Goal: Task Accomplishment & Management: Manage account settings

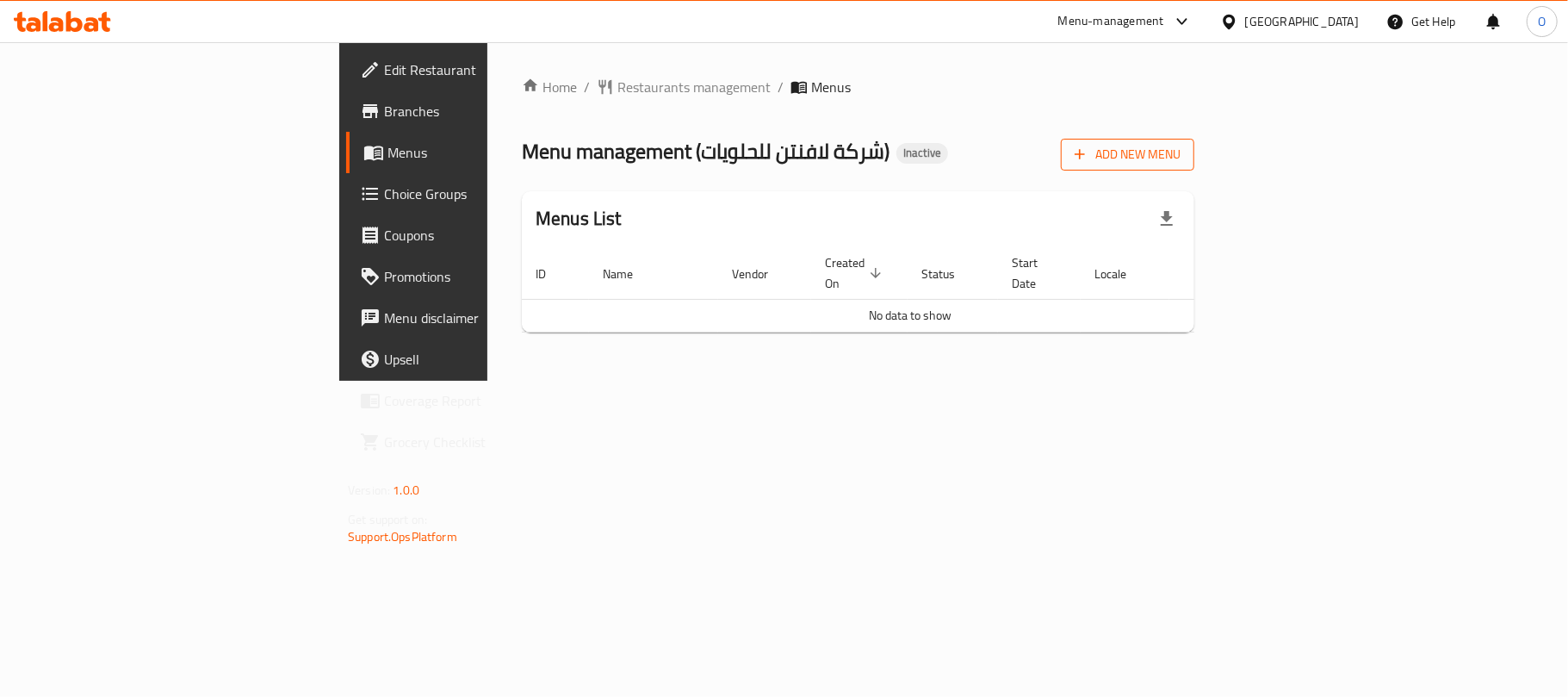
click at [1180, 157] on span "Add New Menu" at bounding box center [1128, 154] width 106 height 22
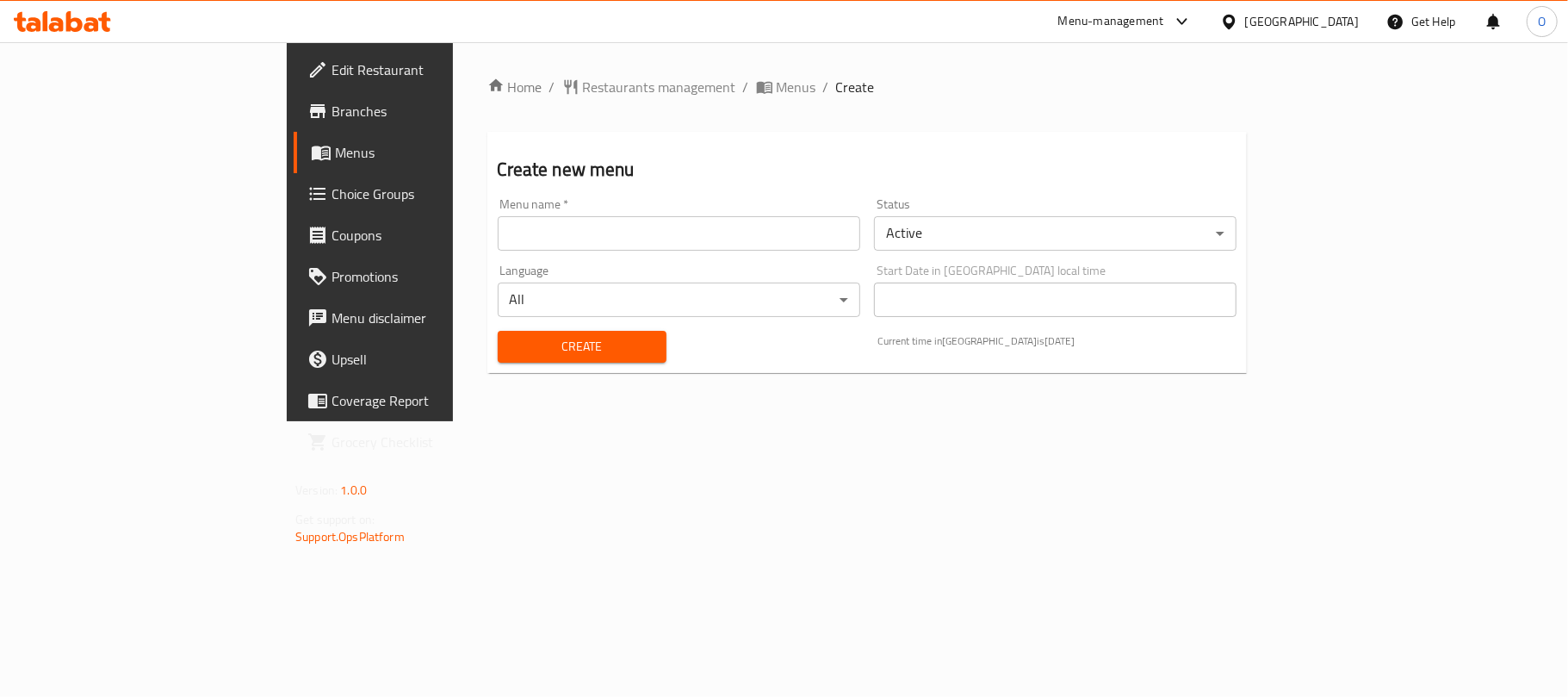
click at [624, 229] on input "text" at bounding box center [678, 233] width 362 height 34
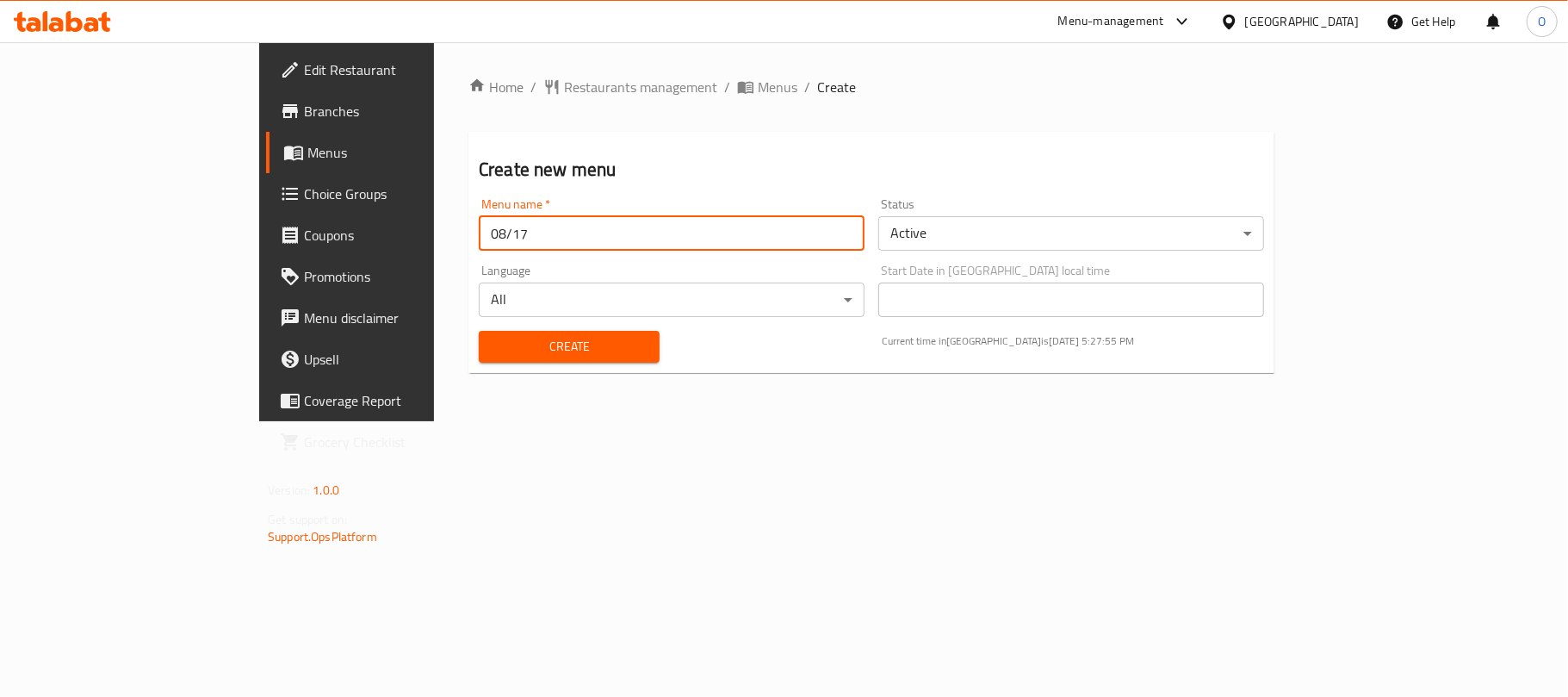
type input "08/17/2025"
click at [479, 331] on button "Create" at bounding box center [569, 346] width 181 height 32
click at [737, 93] on icon "breadcrumb" at bounding box center [745, 87] width 17 height 17
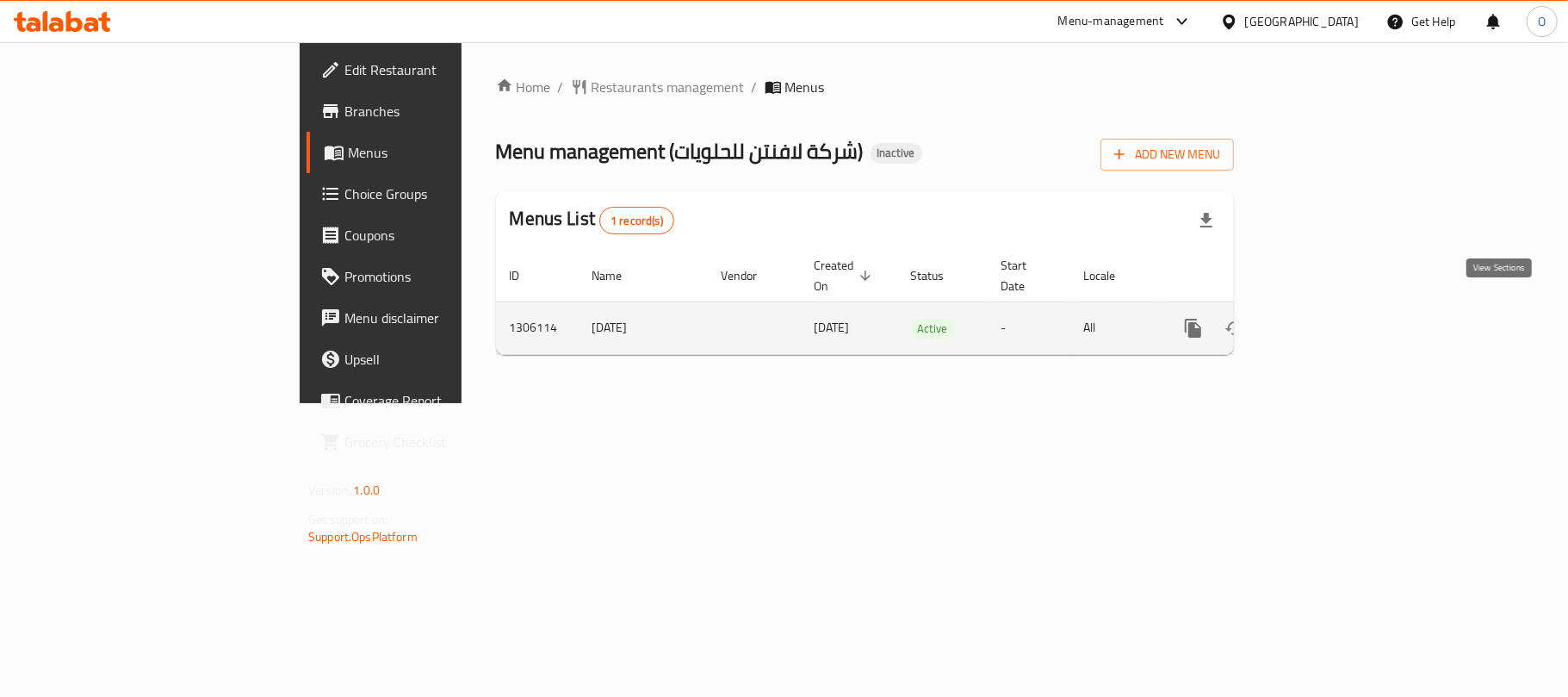
click at [1327, 318] on icon "enhanced table" at bounding box center [1318, 329] width 21 height 21
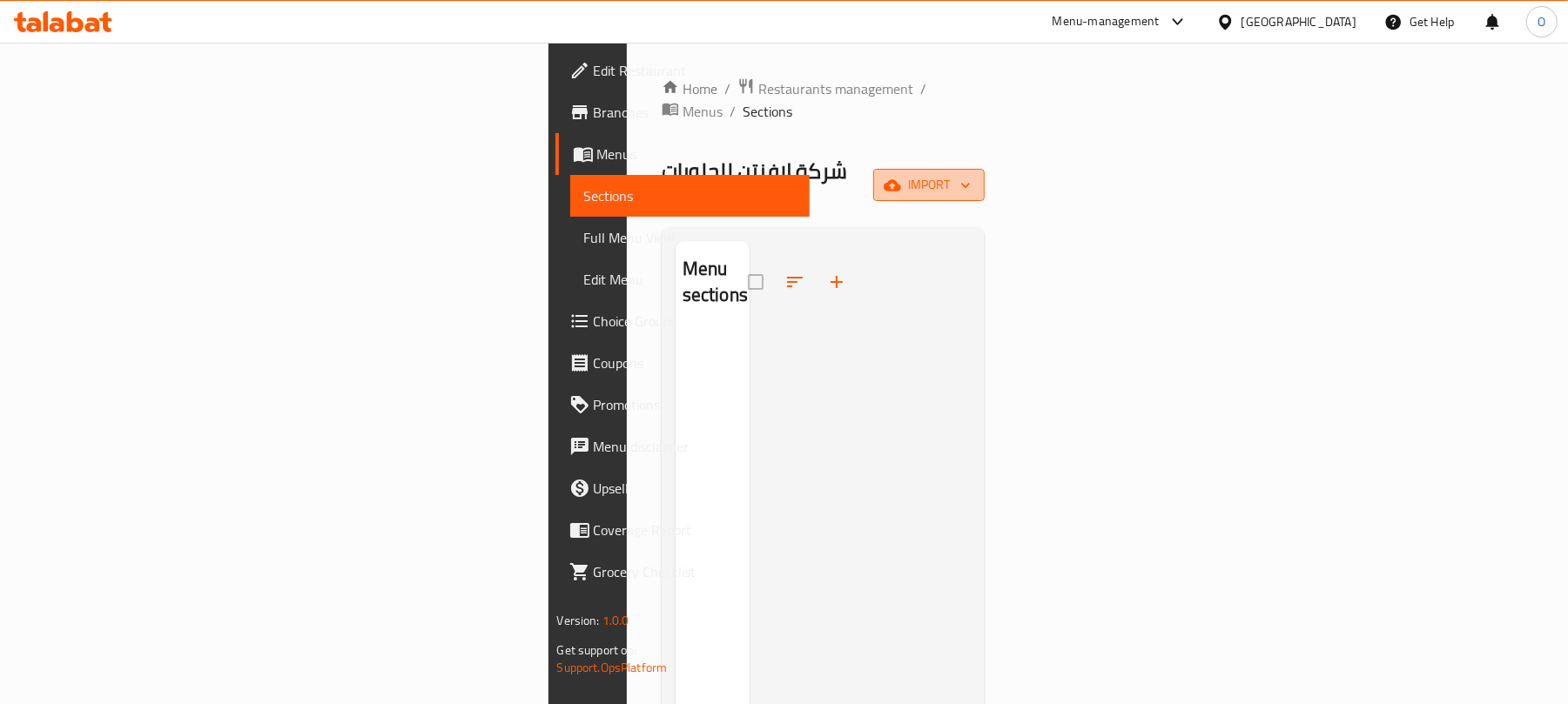
click at [971, 174] on span "import" at bounding box center [928, 184] width 84 height 22
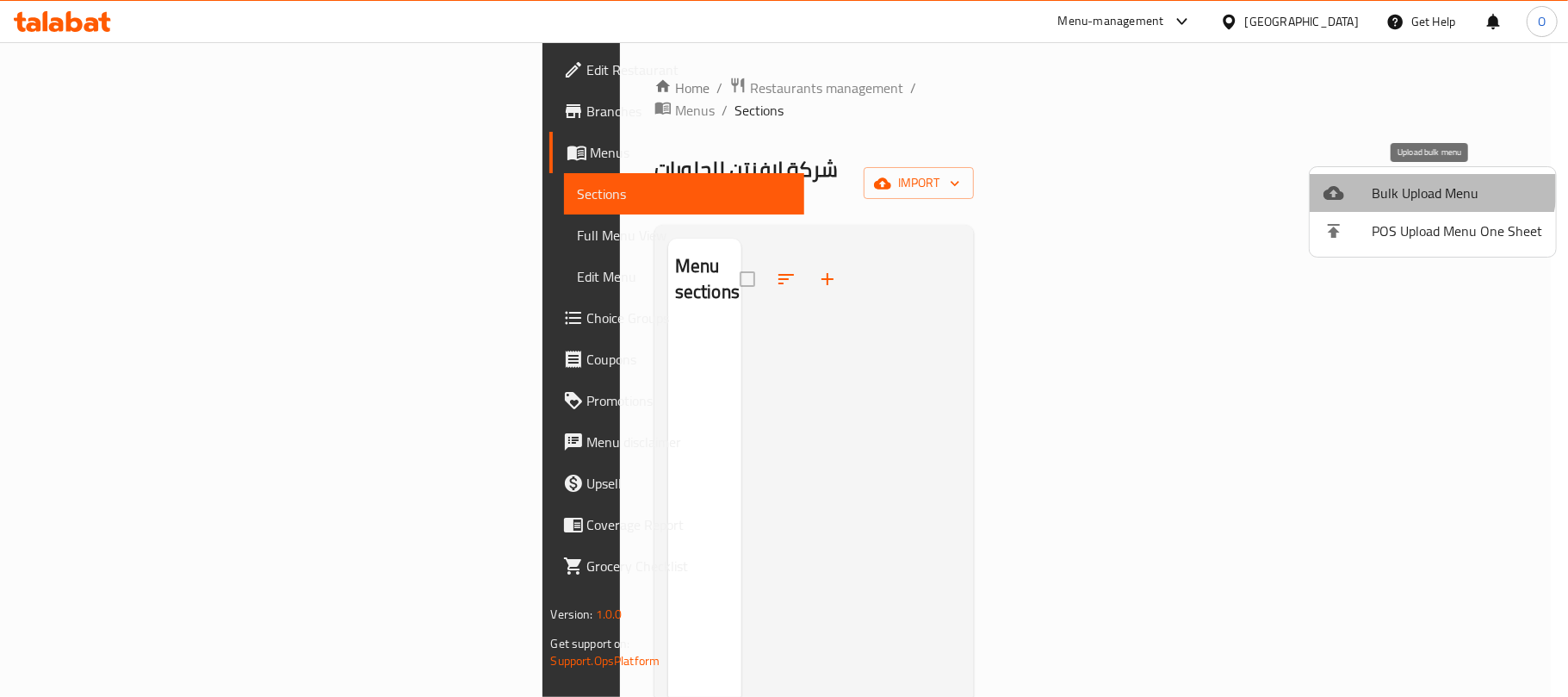
click at [1403, 183] on span "Bulk Upload Menu" at bounding box center [1456, 193] width 170 height 21
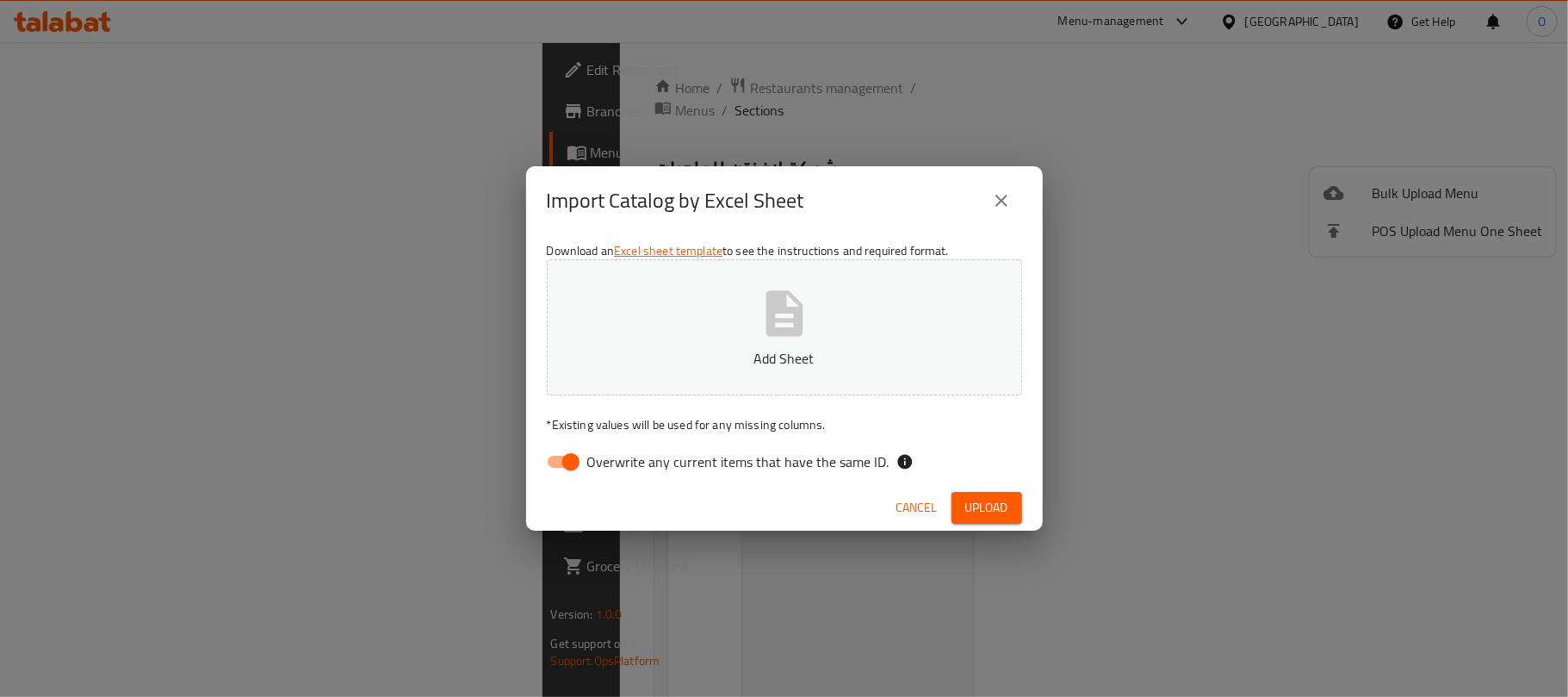
click at [566, 448] on input "Overwrite any current items that have the same ID." at bounding box center [570, 462] width 98 height 33
checkbox input "false"
click at [391, 696] on html "​ Menu-management Kuwait Get Help O Edit Restaurant Branches Menus Sections Ful…" at bounding box center [784, 348] width 1568 height 697
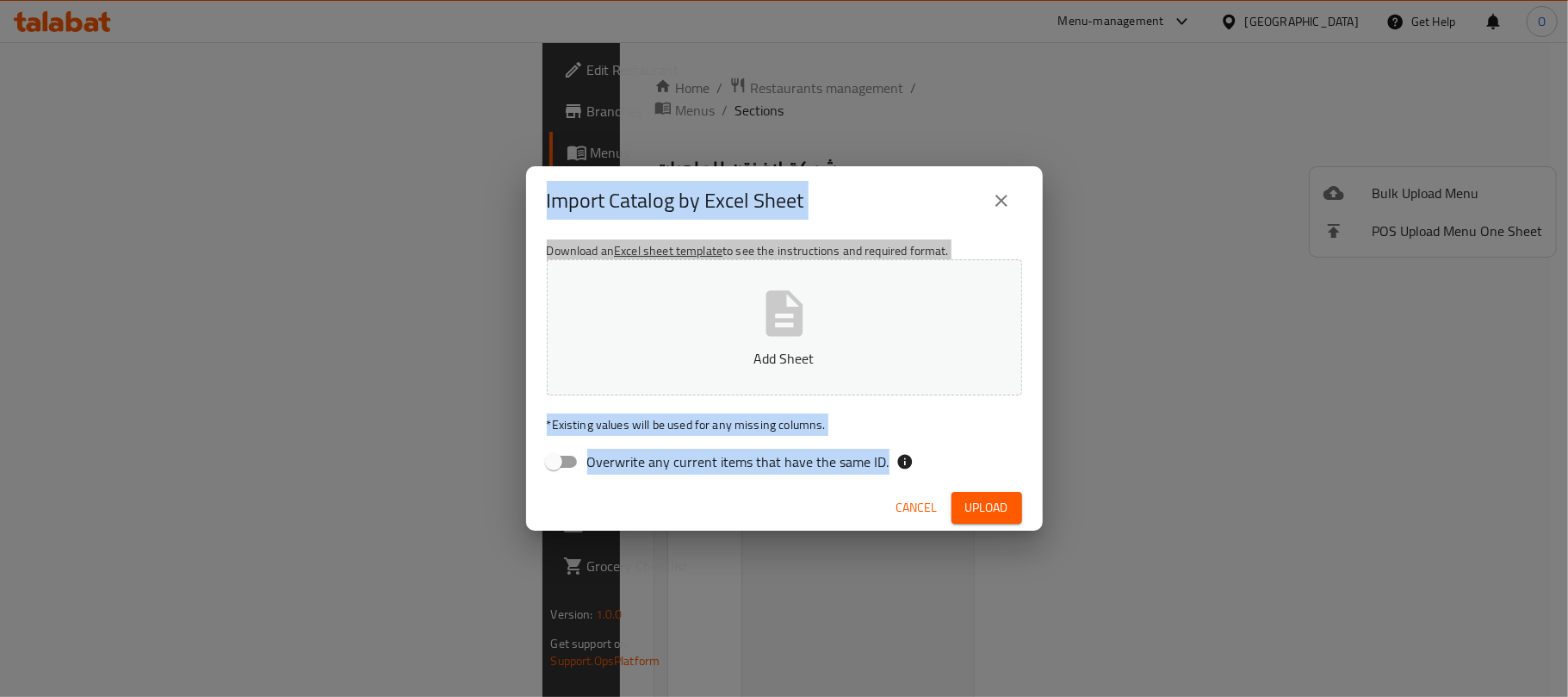
drag, startPoint x: 1161, startPoint y: 378, endPoint x: 1027, endPoint y: 281, distance: 165.4
click at [1162, 377] on div "Import Catalog by Excel Sheet Download an Excel sheet template to see the instr…" at bounding box center [784, 348] width 1568 height 697
click at [989, 200] on button "close" at bounding box center [1000, 200] width 41 height 41
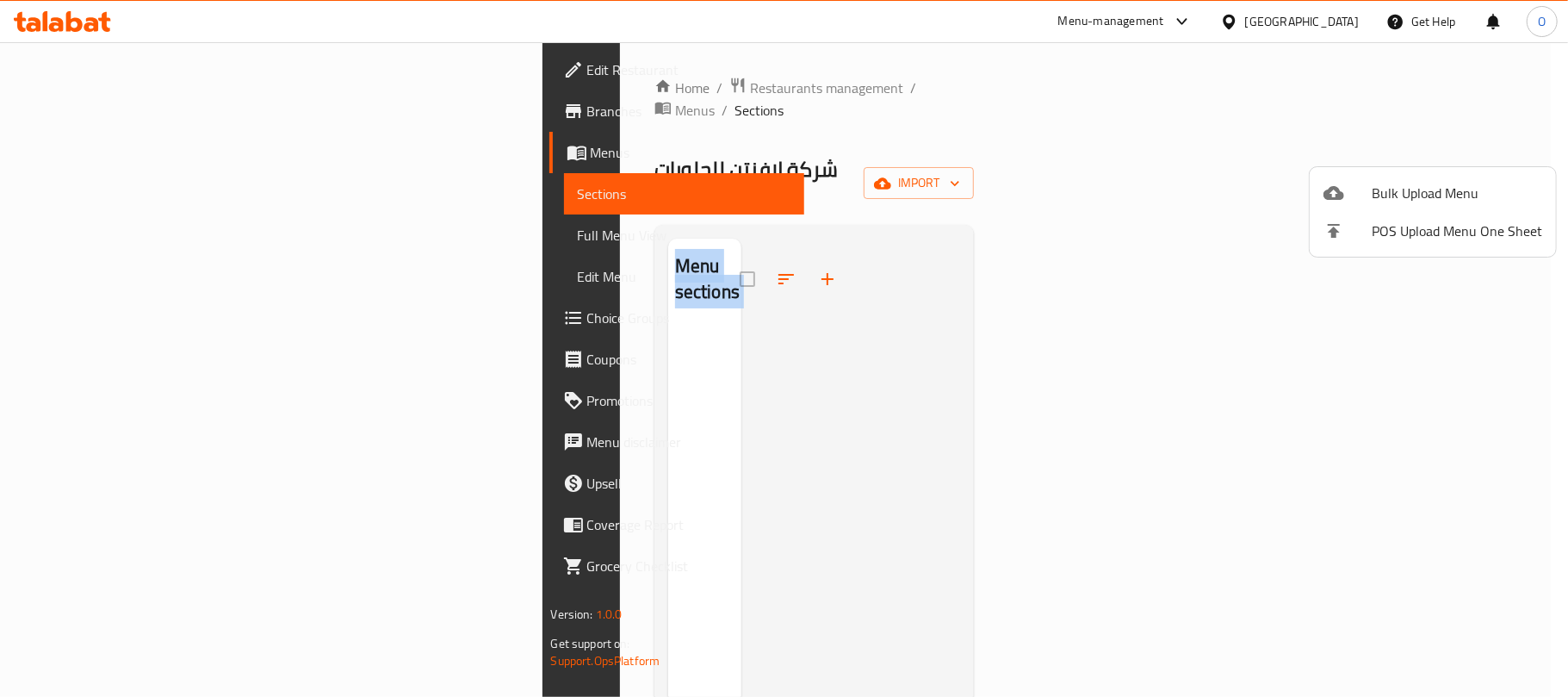
click at [620, 149] on div at bounding box center [784, 348] width 1568 height 697
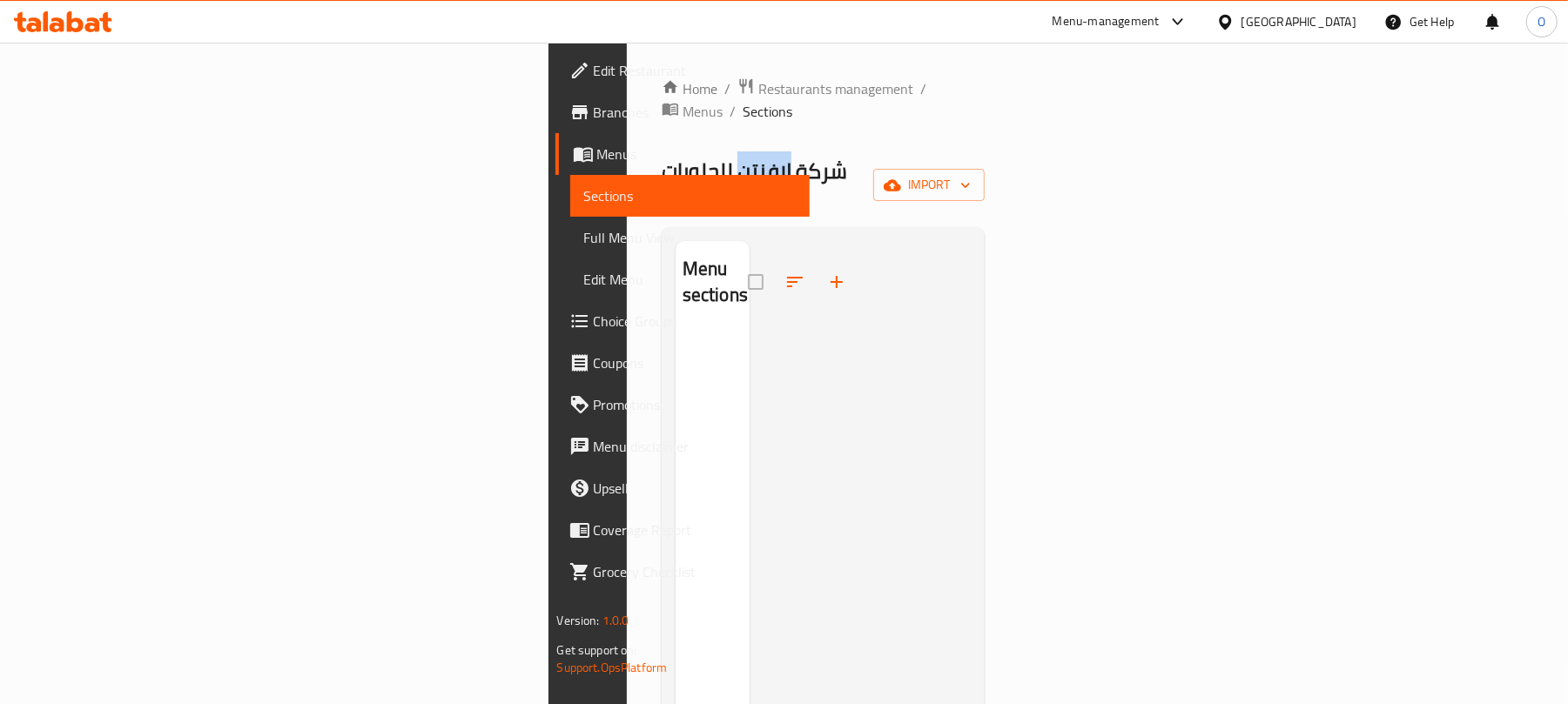
drag, startPoint x: 374, startPoint y: 154, endPoint x: 428, endPoint y: 151, distance: 54.1
click at [662, 152] on span "شركة لافنتن للحلويات" at bounding box center [755, 171] width 185 height 40
copy span "لافنتن"
click at [984, 169] on button "import" at bounding box center [928, 184] width 111 height 32
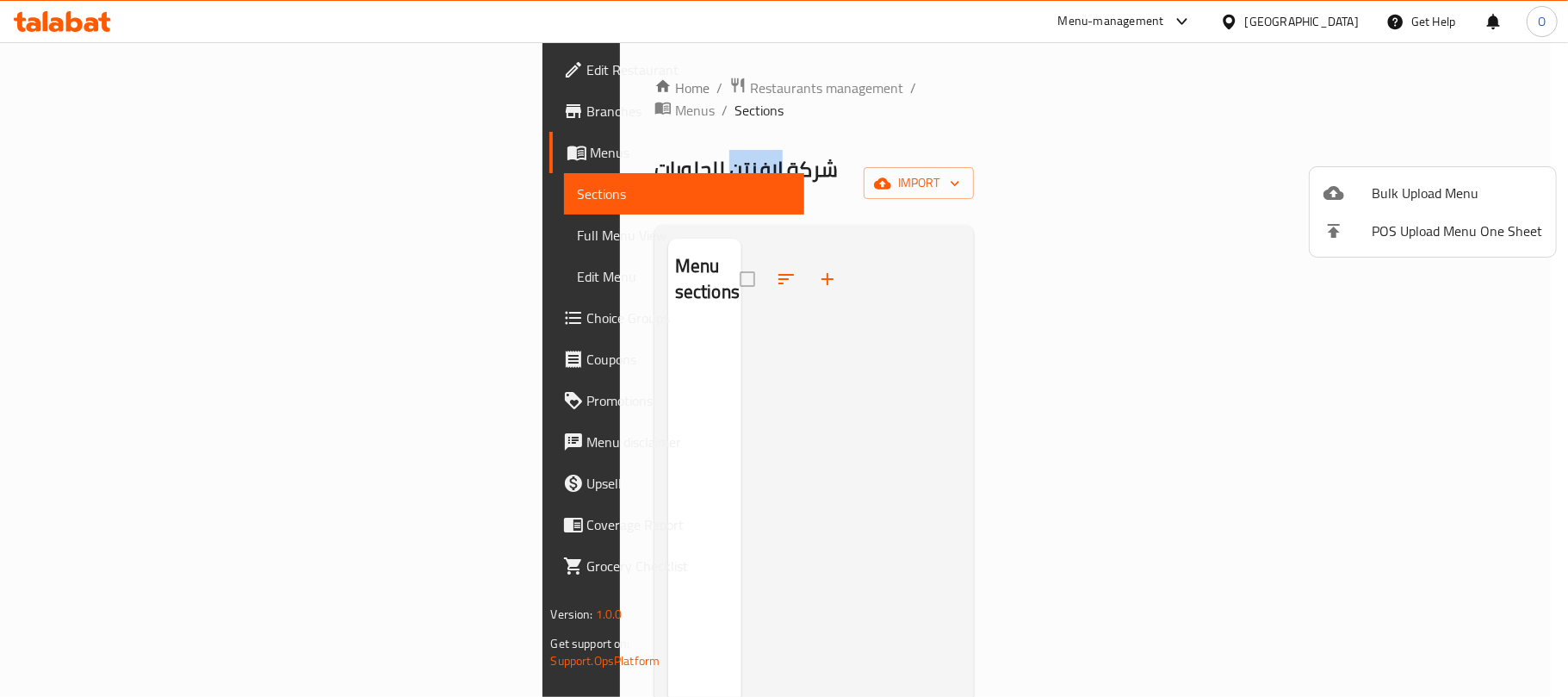
click at [1403, 197] on span "Bulk Upload Menu" at bounding box center [1456, 193] width 170 height 21
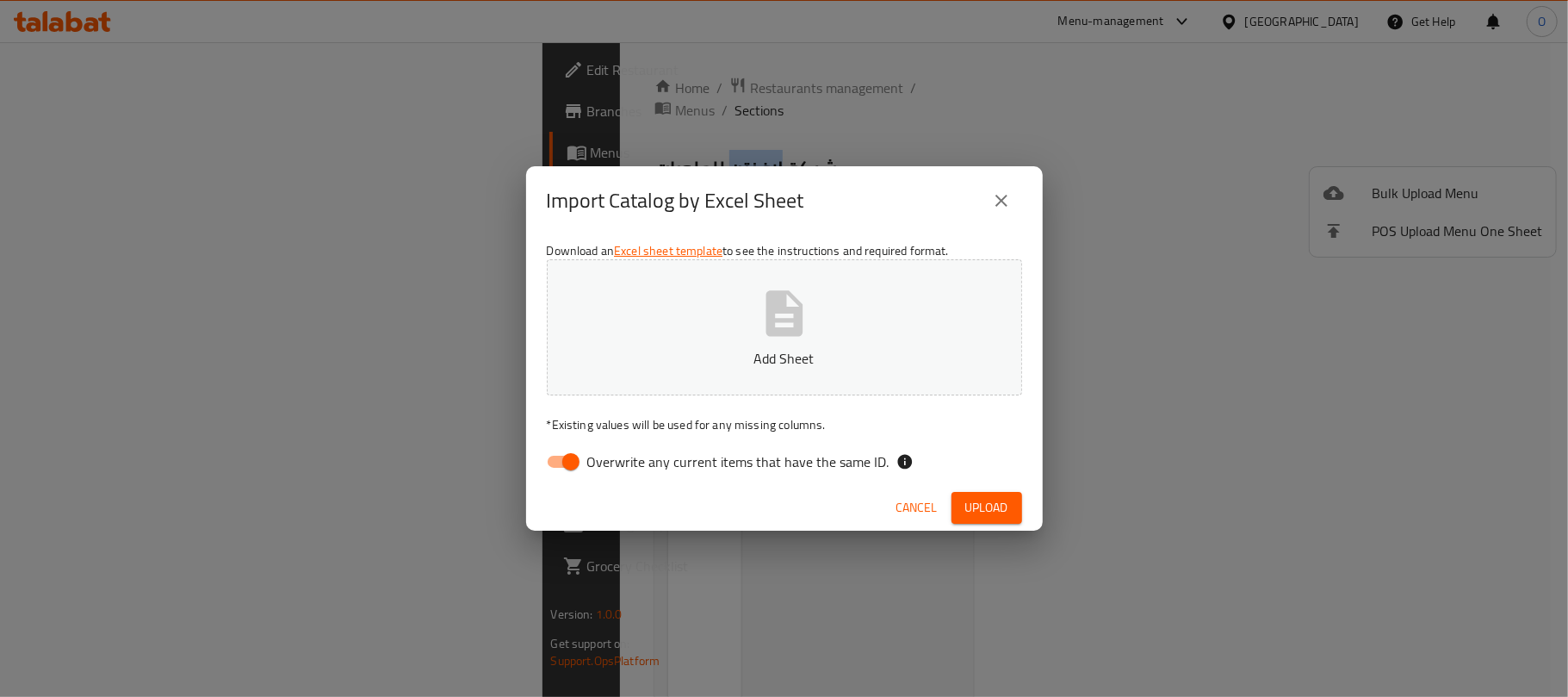
click at [566, 457] on input "Overwrite any current items that have the same ID." at bounding box center [570, 462] width 98 height 33
checkbox input "false"
drag, startPoint x: 973, startPoint y: 513, endPoint x: 784, endPoint y: 487, distance: 190.8
click at [973, 513] on span "Upload" at bounding box center [986, 508] width 43 height 22
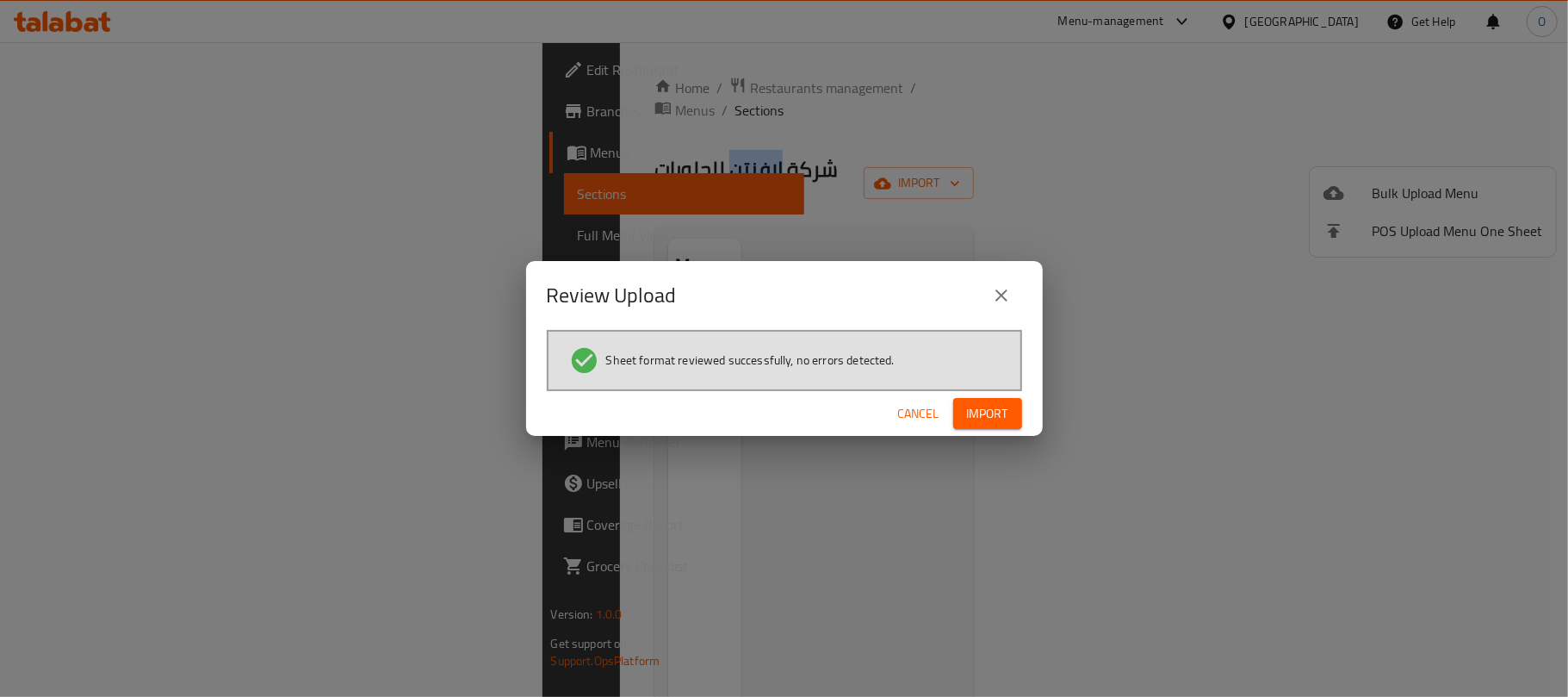
click at [1004, 425] on button "Import" at bounding box center [988, 413] width 69 height 32
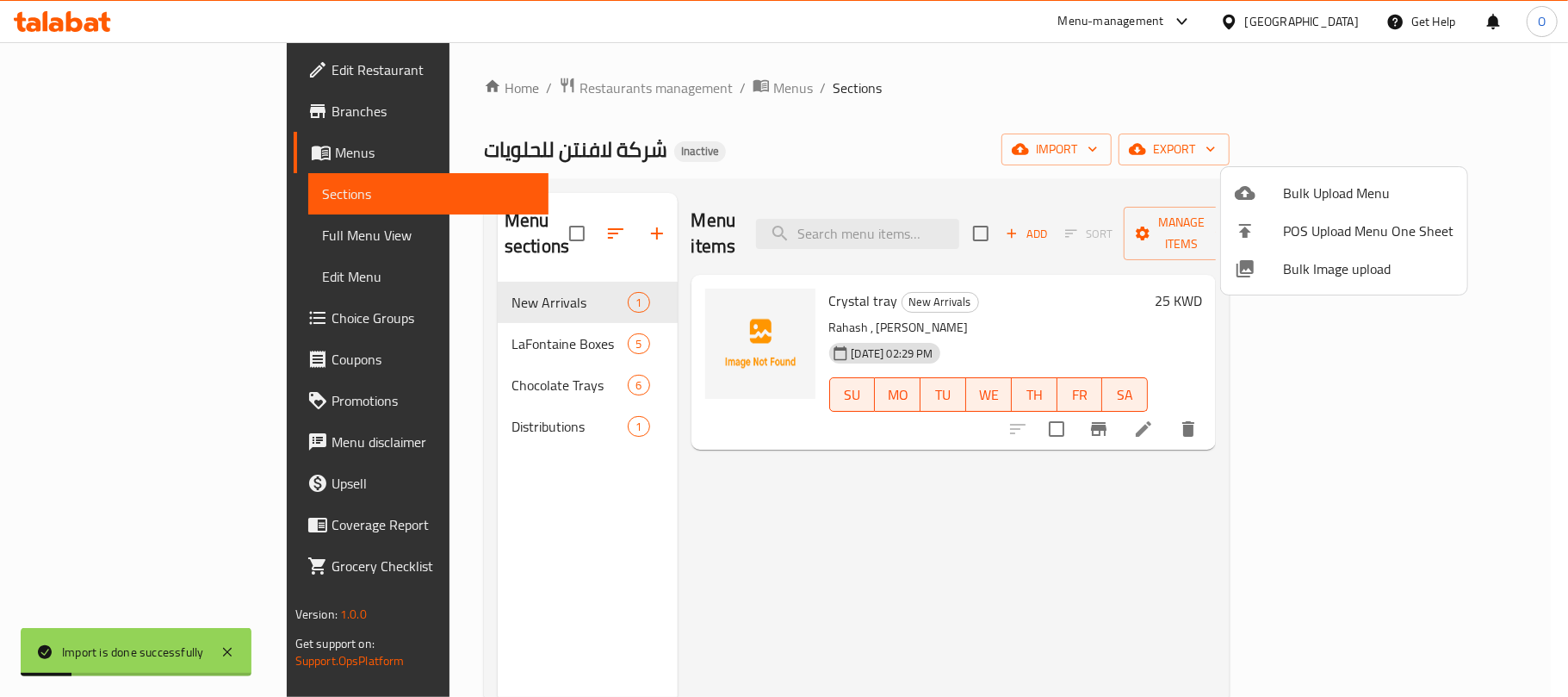
click at [906, 142] on div at bounding box center [784, 348] width 1568 height 697
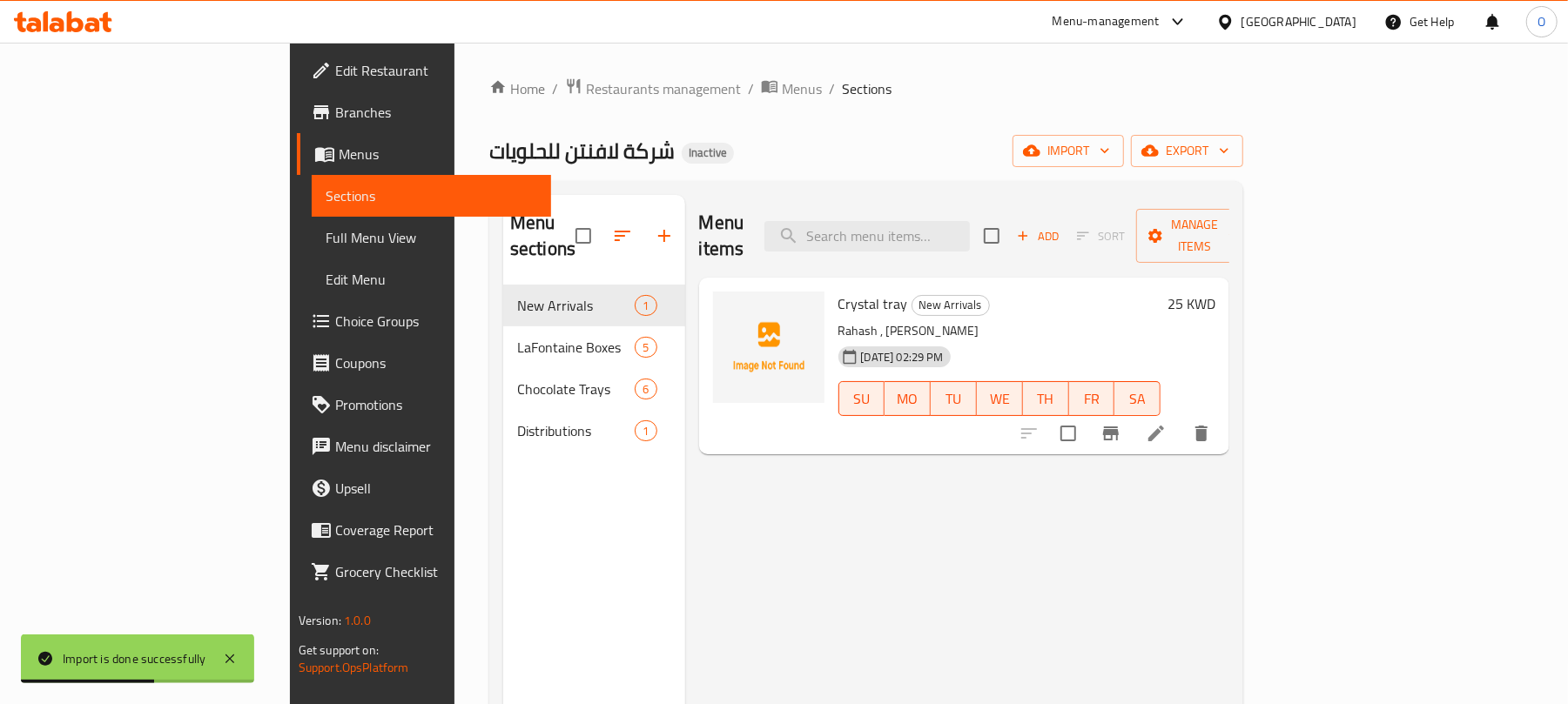
click at [326, 238] on span "Full Menu View" at bounding box center [432, 238] width 213 height 21
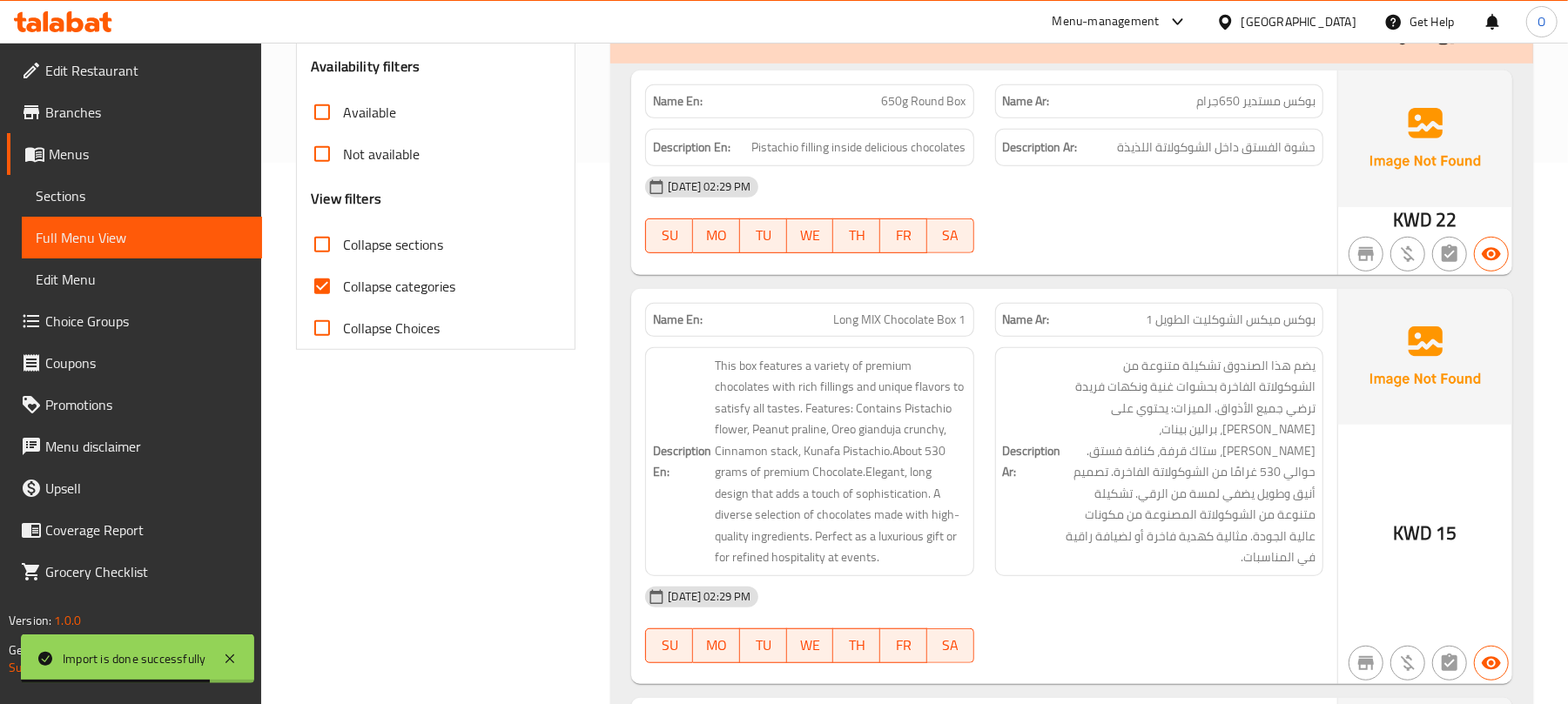
scroll to position [579, 0]
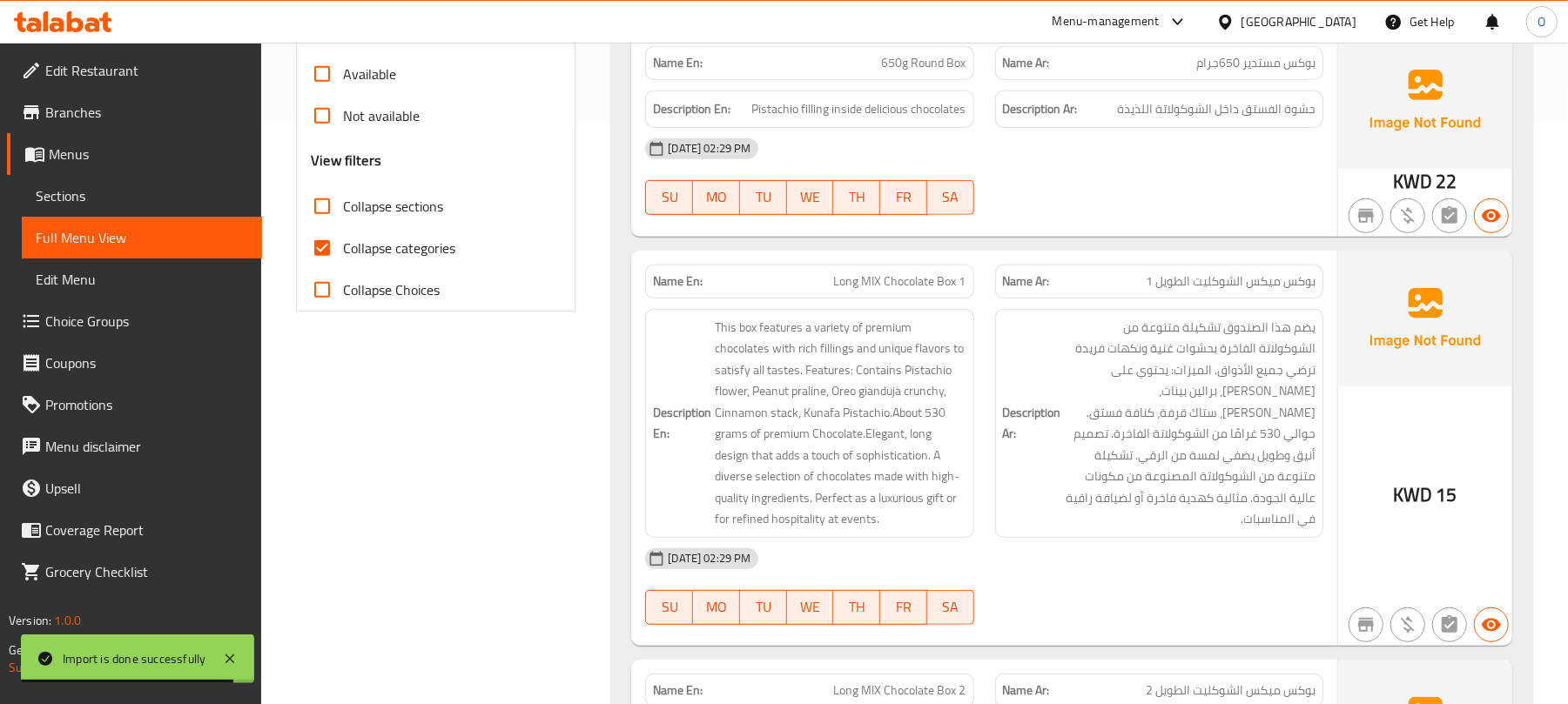
click at [386, 248] on span "Collapse categories" at bounding box center [399, 248] width 112 height 21
click at [343, 248] on input "Collapse categories" at bounding box center [322, 247] width 42 height 42
checkbox input "false"
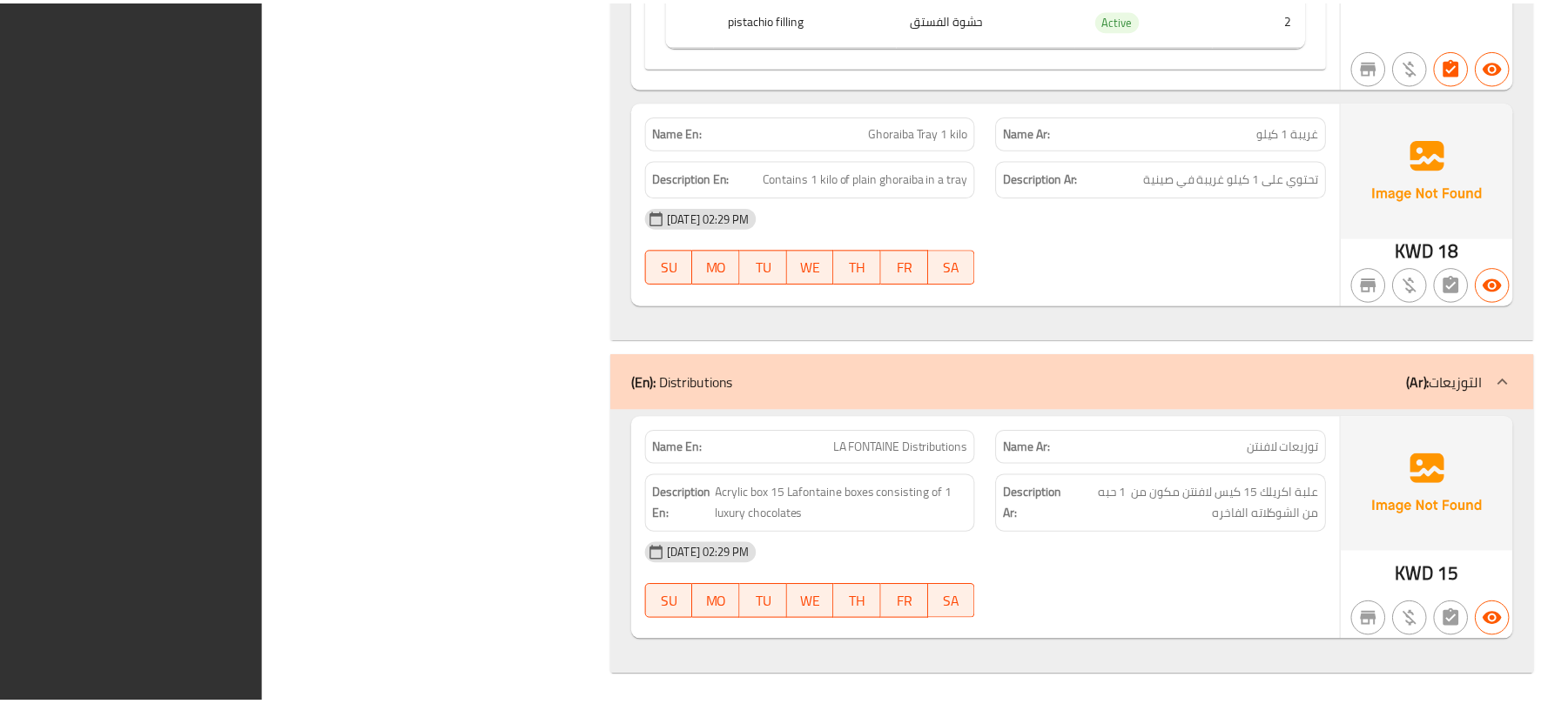
scroll to position [3718, 0]
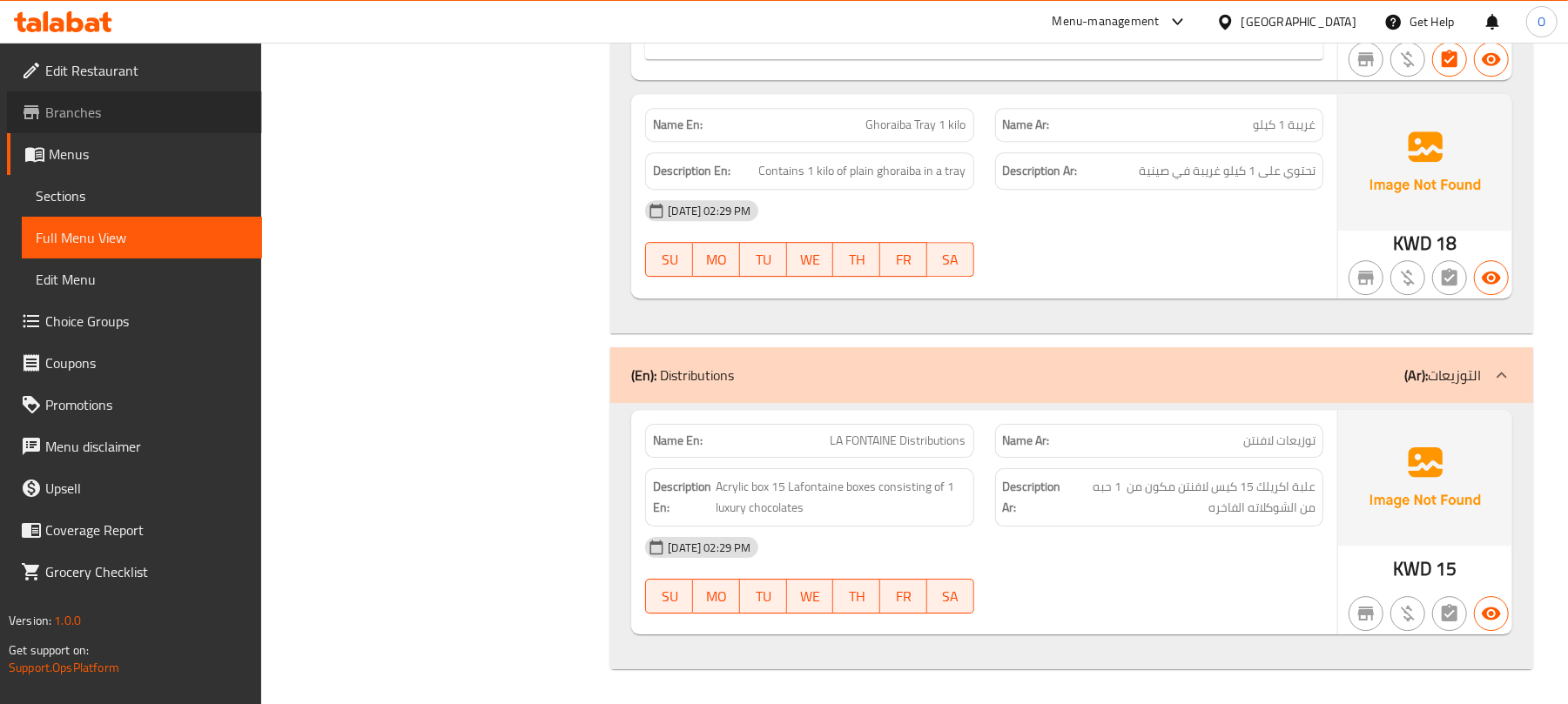
click at [106, 99] on link "Branches" at bounding box center [134, 112] width 255 height 42
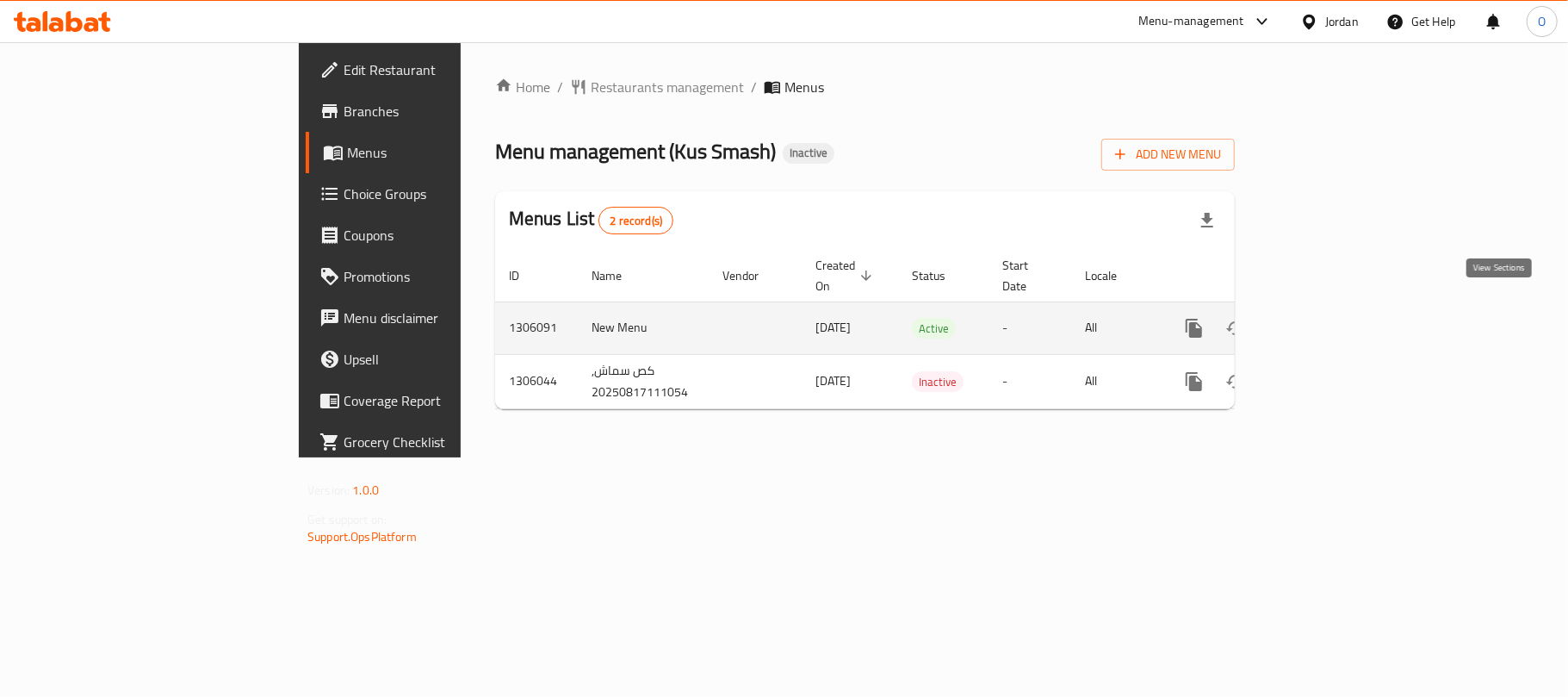
click at [1328, 318] on icon "enhanced table" at bounding box center [1319, 329] width 21 height 21
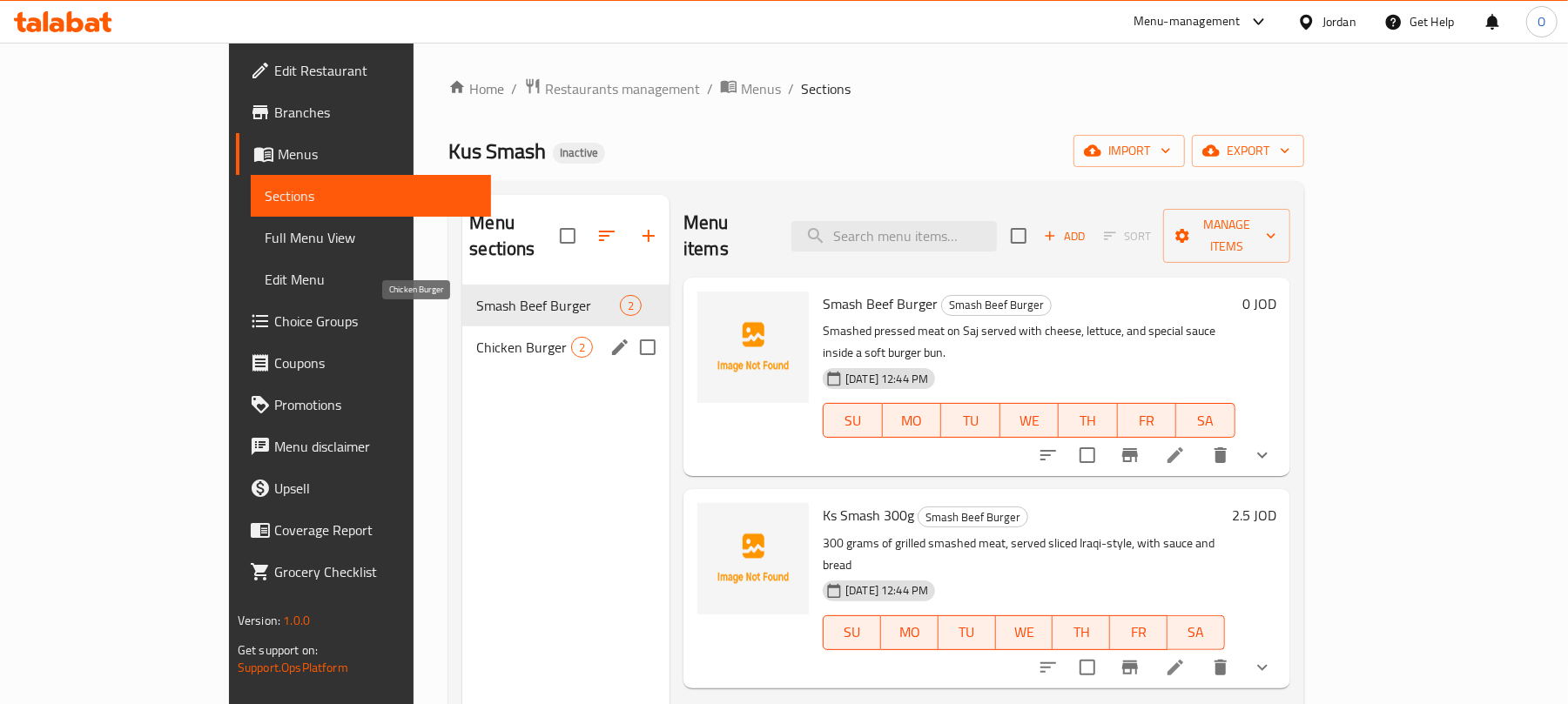
click at [476, 337] on span "Chicken Burger" at bounding box center [524, 348] width 95 height 21
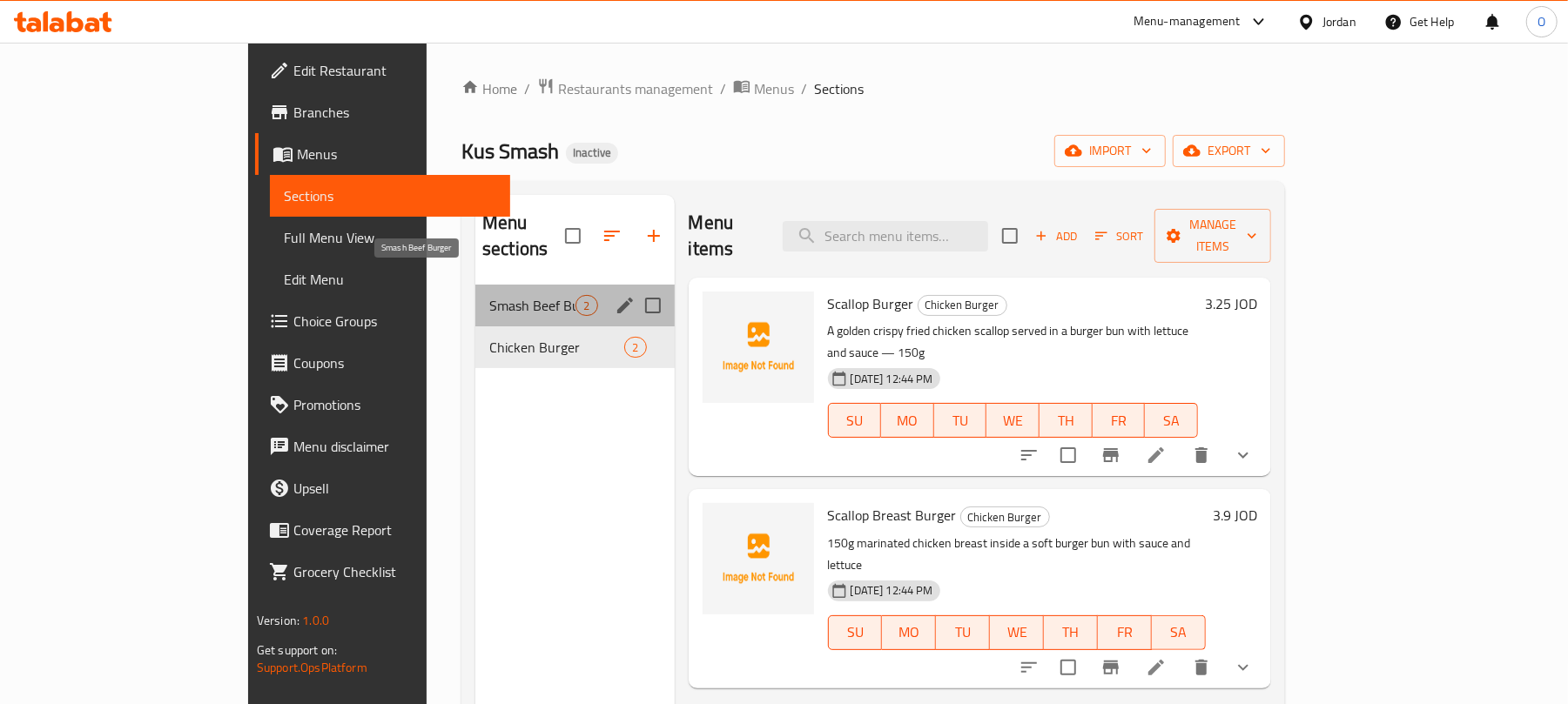
click at [489, 295] on span "Smash Beef Burger" at bounding box center [531, 305] width 86 height 21
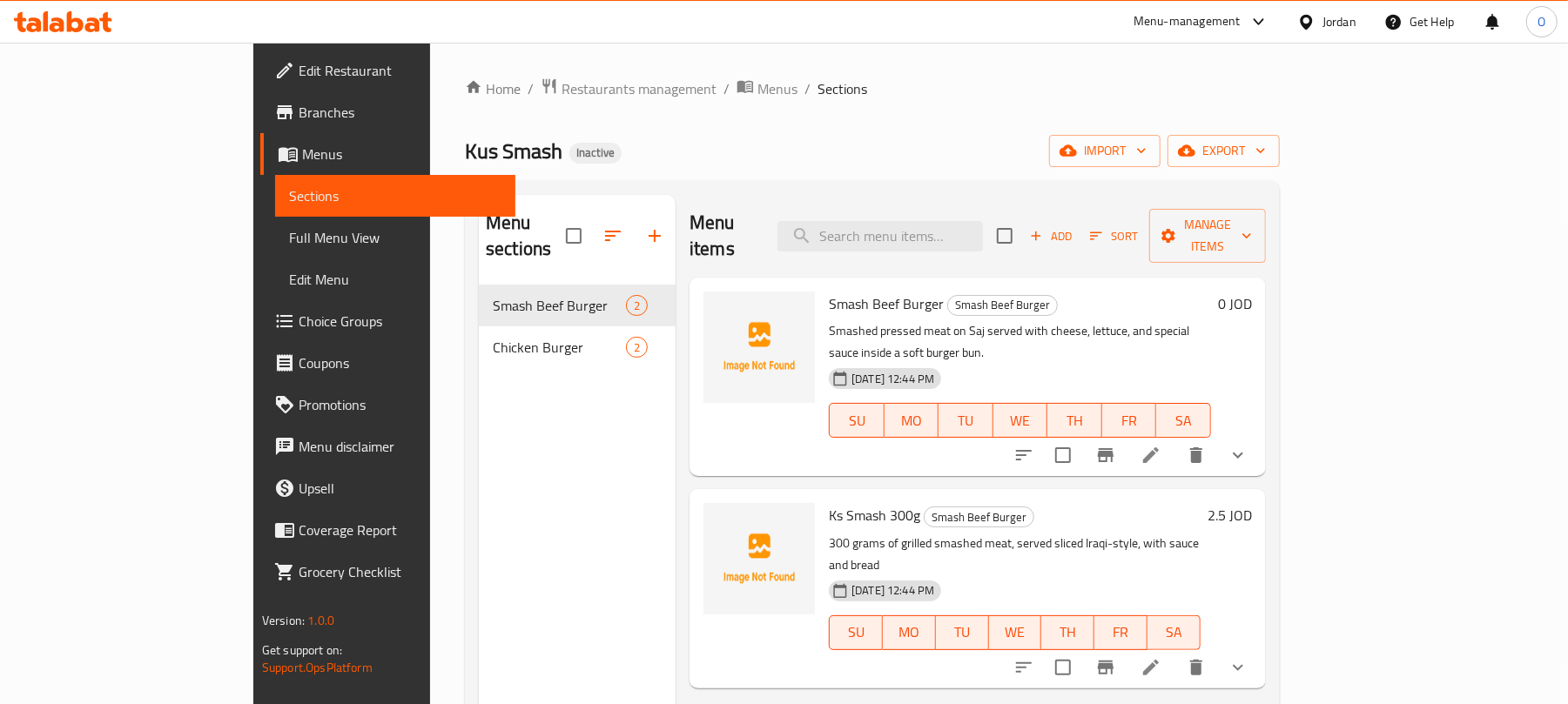
click at [479, 336] on div "Chicken Burger 2" at bounding box center [578, 347] width 197 height 42
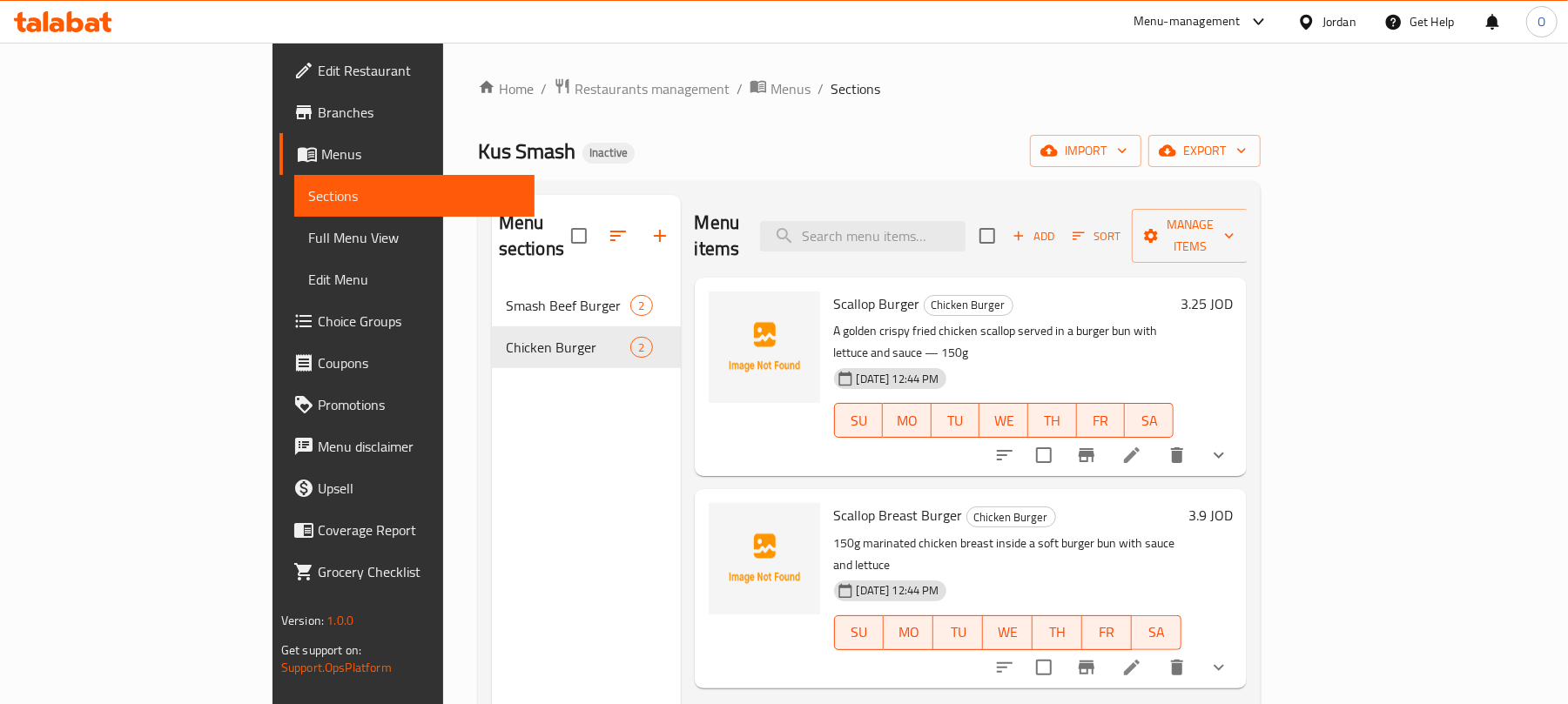
click at [816, 161] on div "Kus Smash Inactive import export" at bounding box center [870, 151] width 783 height 32
click at [318, 110] on span "Branches" at bounding box center [419, 112] width 203 height 21
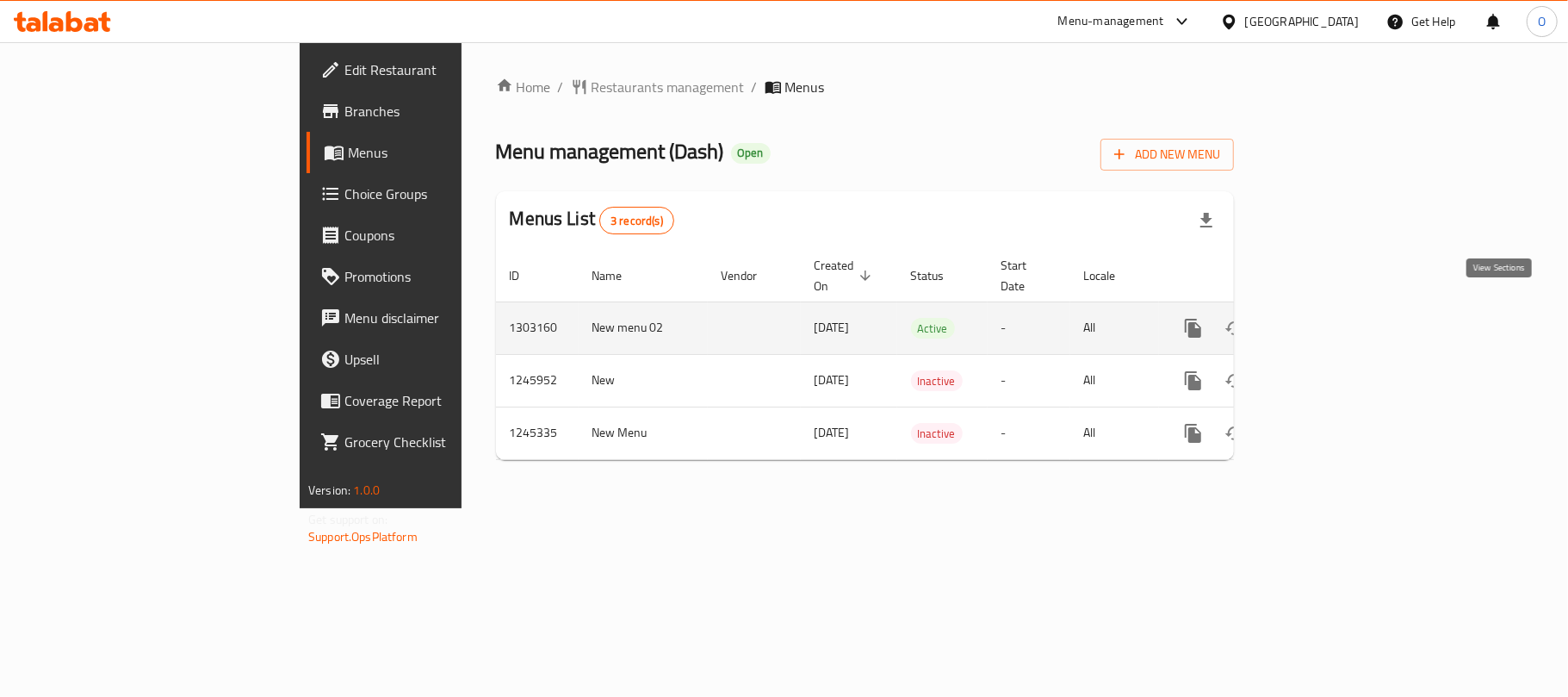
click at [1325, 320] on icon "enhanced table" at bounding box center [1318, 328] width 15 height 15
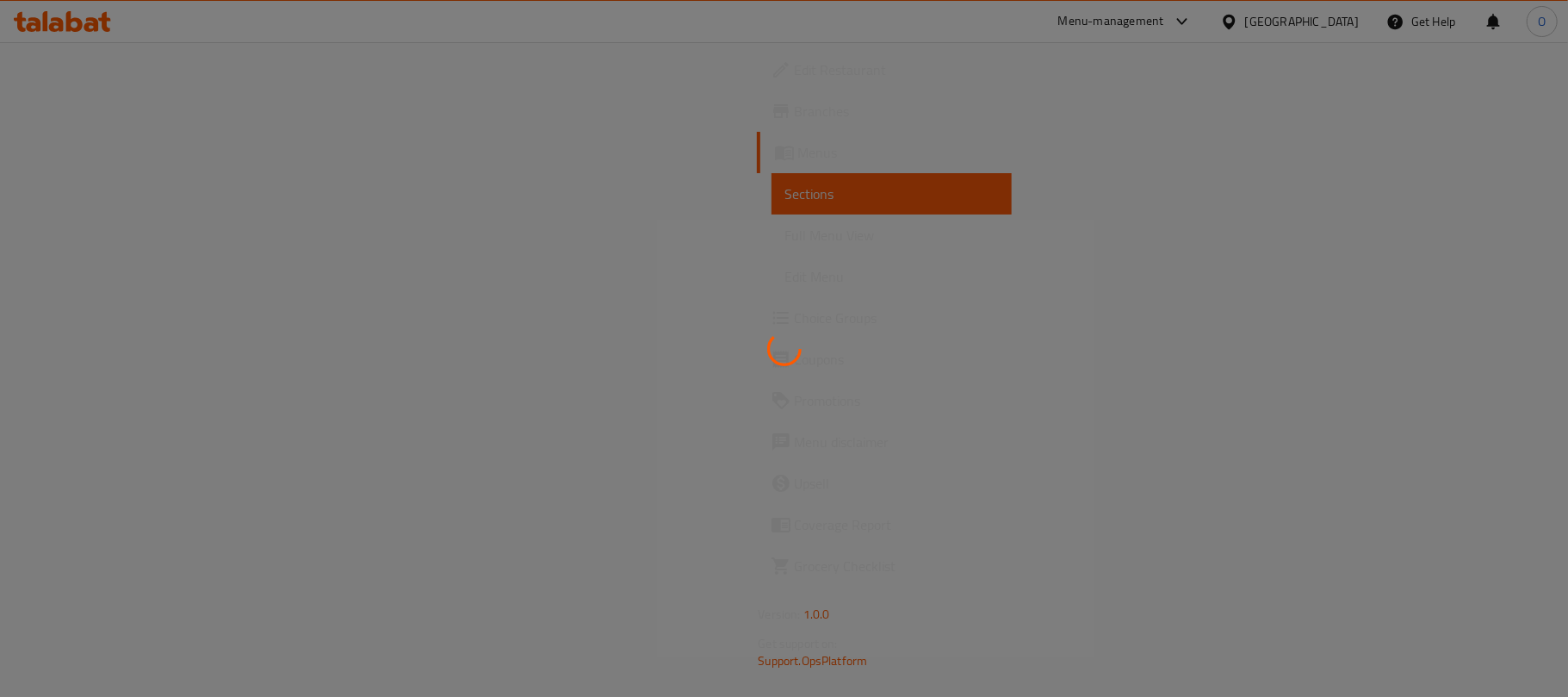
click at [1009, 156] on div at bounding box center [784, 348] width 1568 height 697
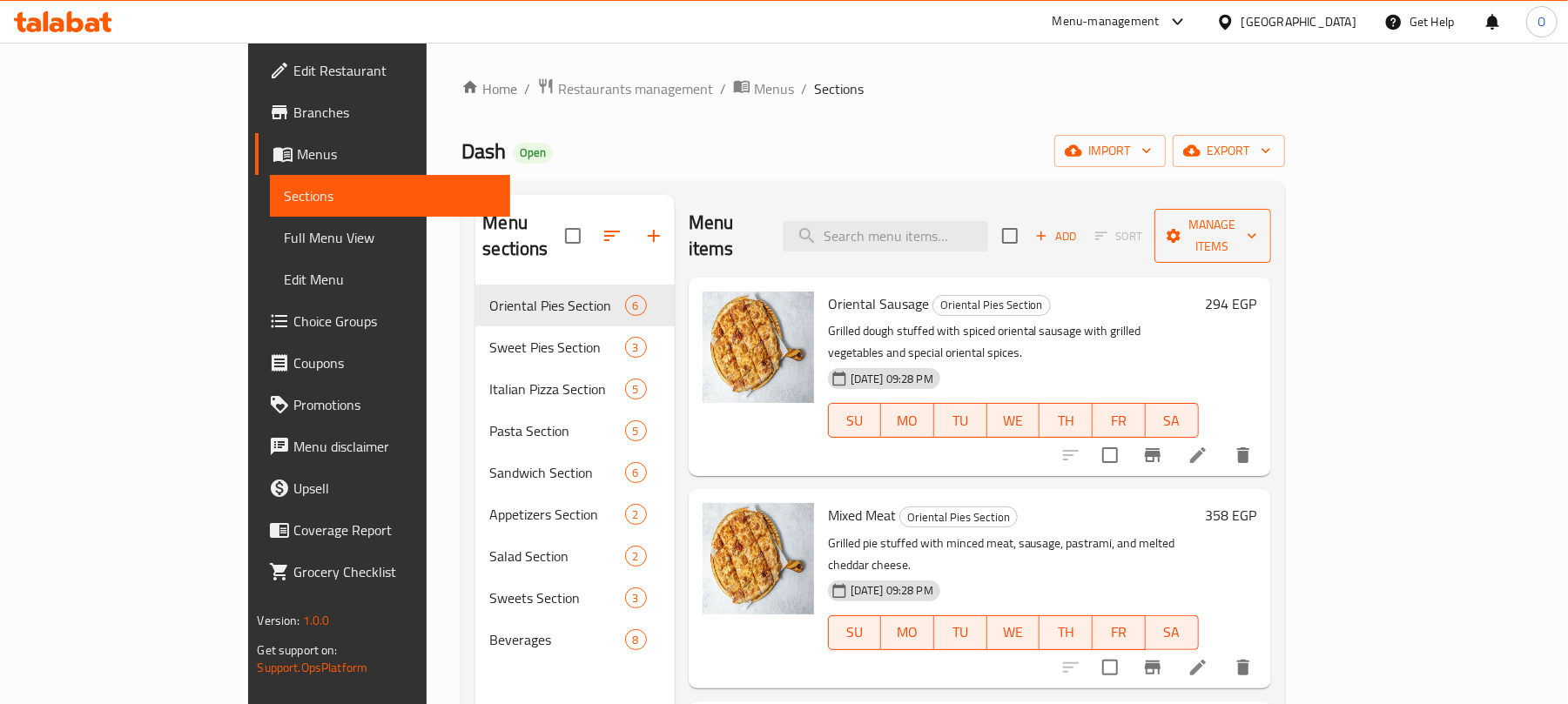
click at [1183, 227] on icon "button" at bounding box center [1174, 236] width 17 height 17
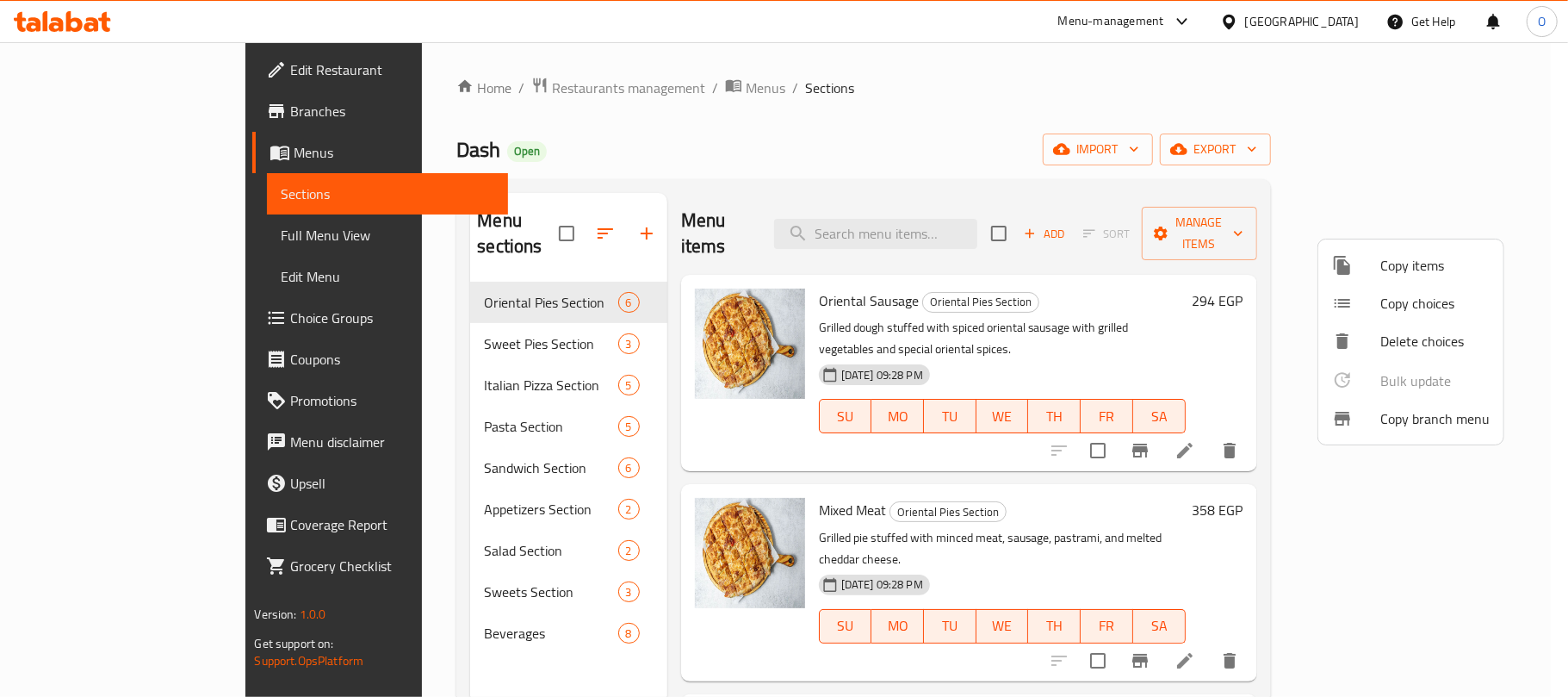
click at [1406, 418] on span "Copy branch menu" at bounding box center [1434, 419] width 109 height 21
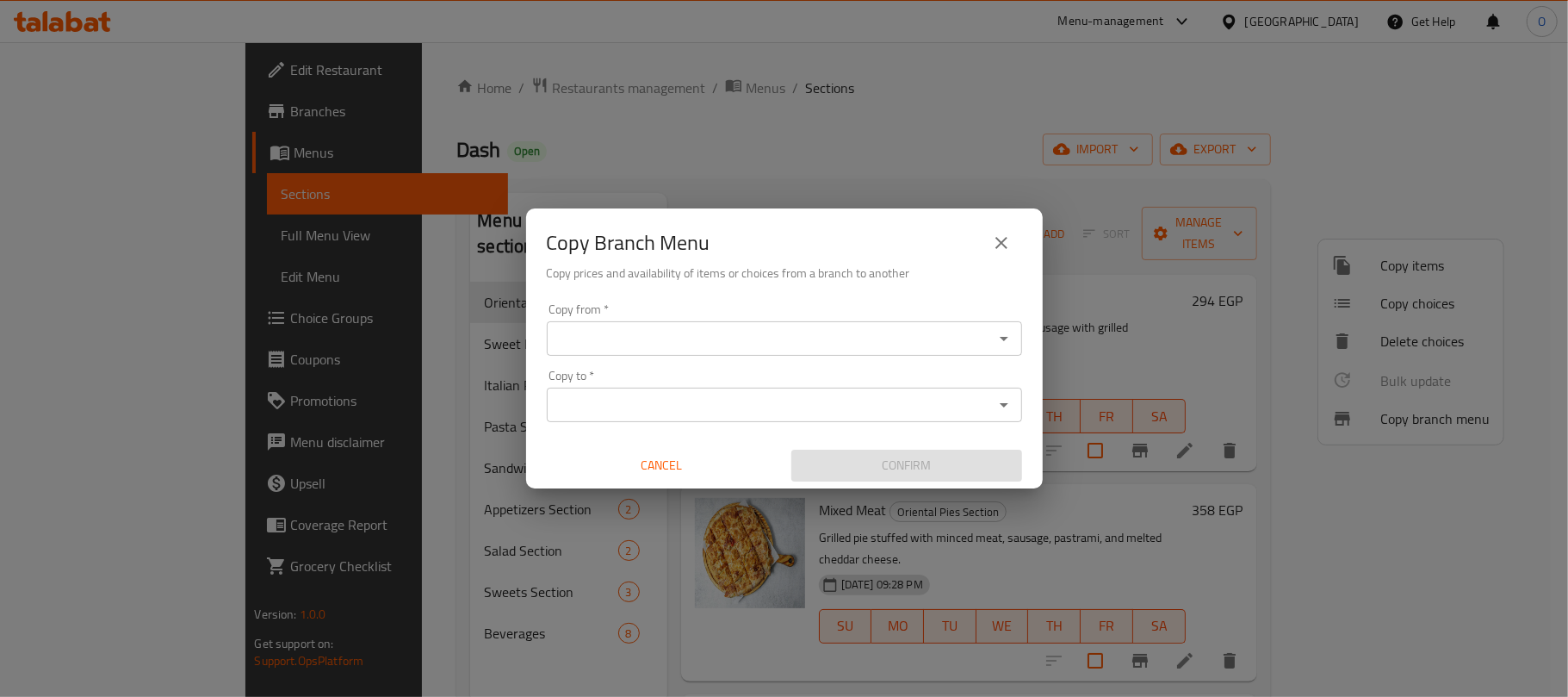
click at [708, 328] on input "Copy from   *" at bounding box center [770, 338] width 437 height 24
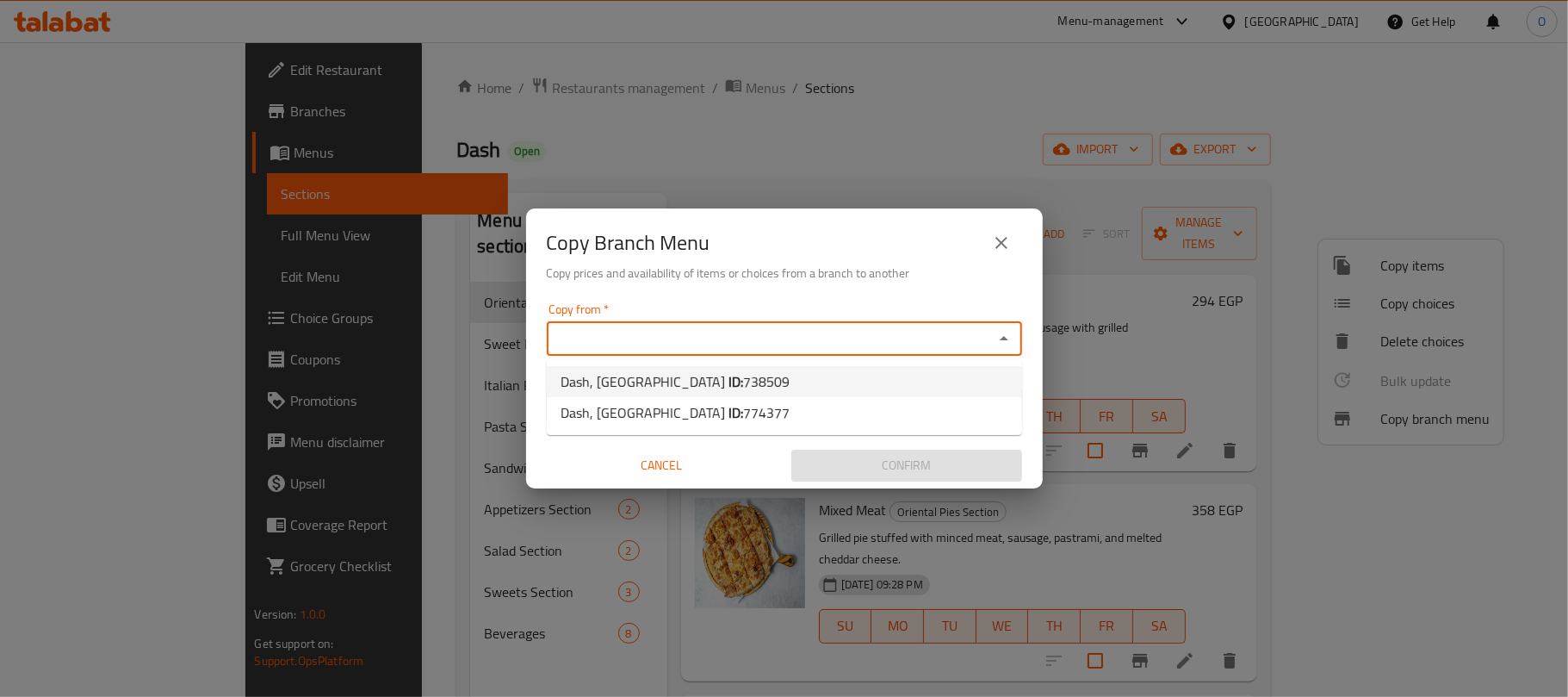
click at [805, 293] on div "Copy Branch Menu Copy prices and availability of items or choices from a branch…" at bounding box center [784, 252] width 517 height 88
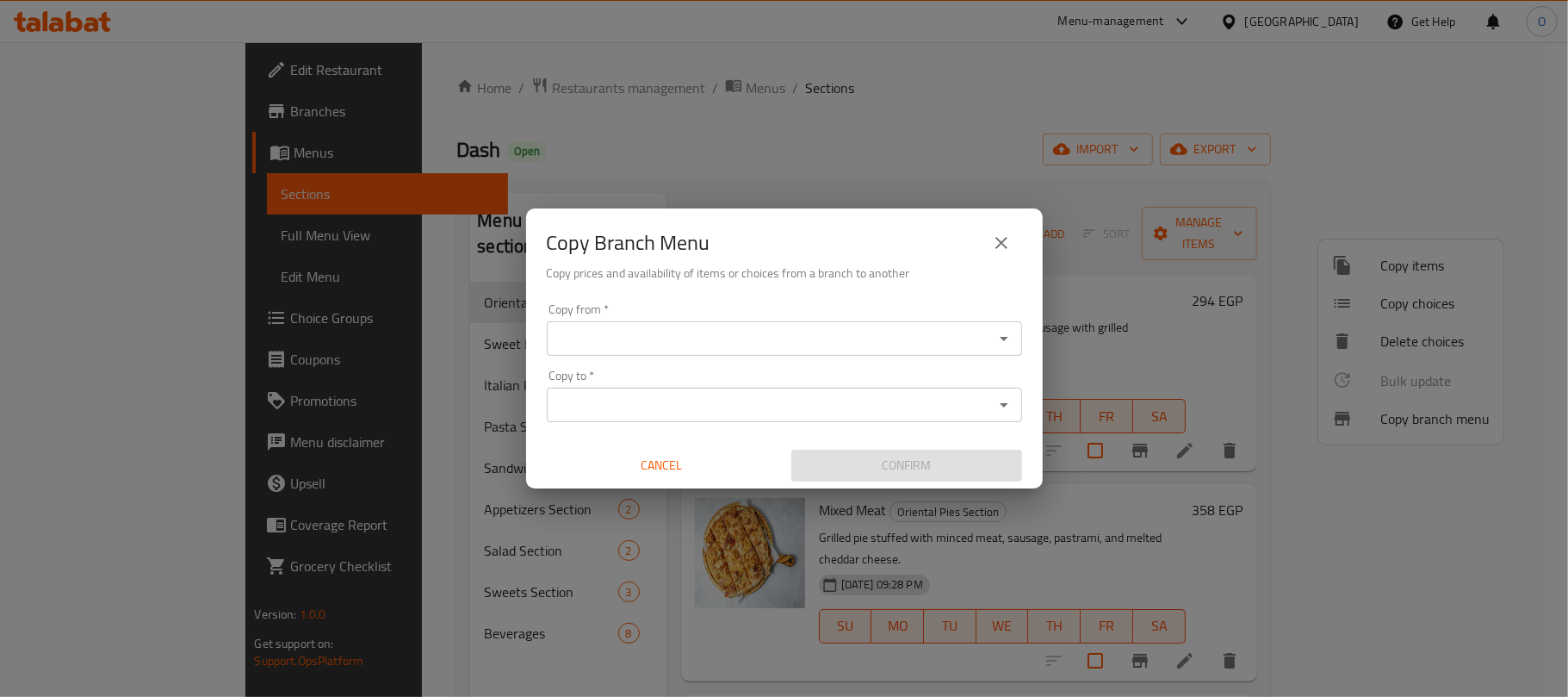
click at [744, 343] on input "Copy from   *" at bounding box center [770, 338] width 437 height 24
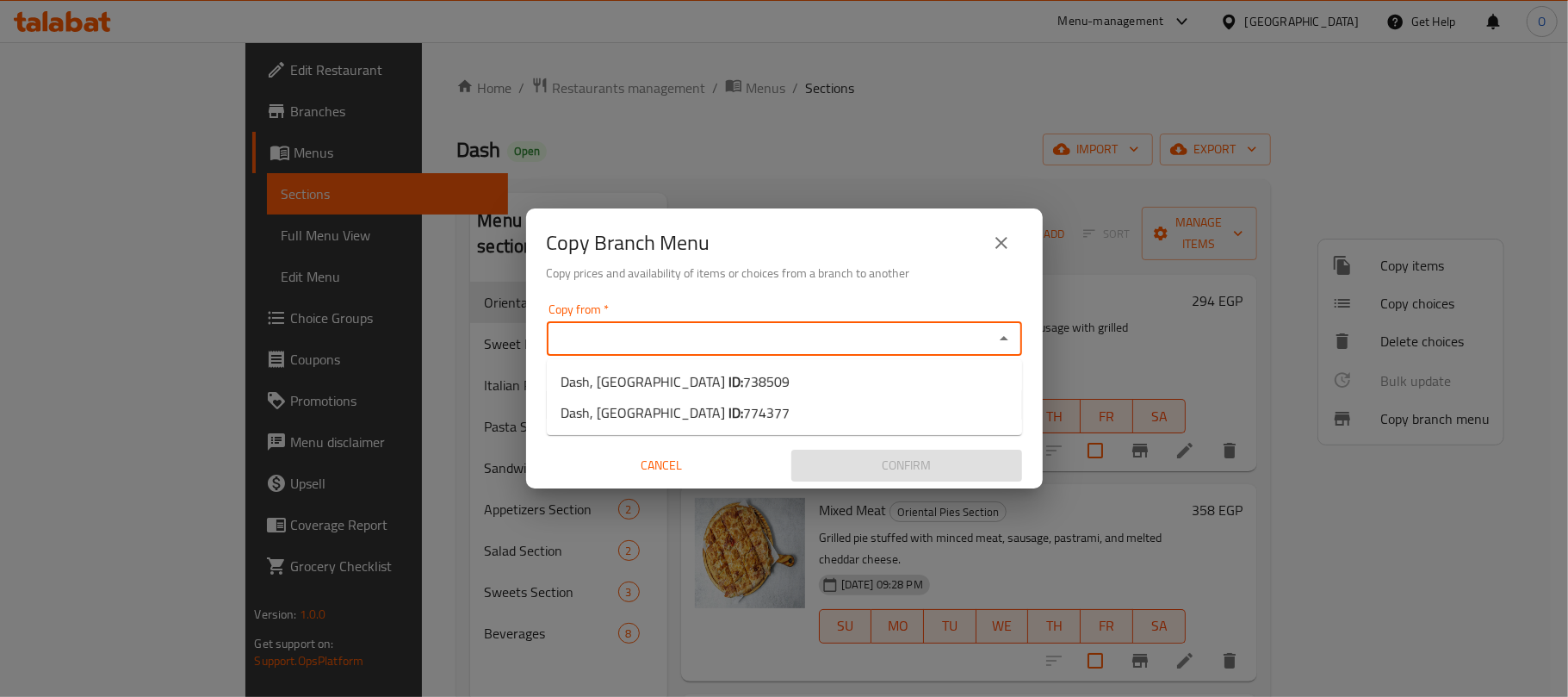
drag, startPoint x: 745, startPoint y: 294, endPoint x: 676, endPoint y: 174, distance: 138.4
click at [745, 291] on div "Copy Branch Menu Copy prices and availability of items or choices from a branch…" at bounding box center [784, 252] width 517 height 88
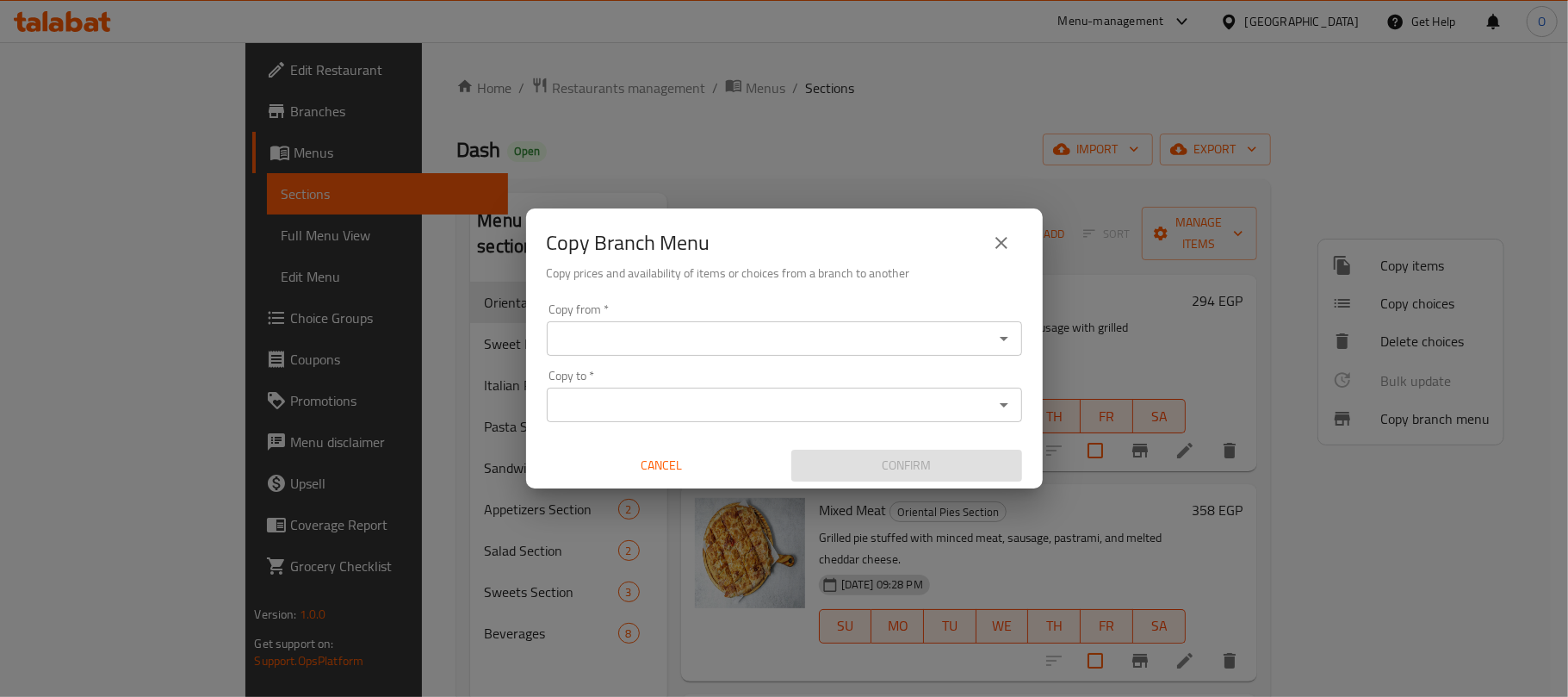
click at [838, 341] on input "Copy from   *" at bounding box center [770, 338] width 437 height 24
drag, startPoint x: 811, startPoint y: 283, endPoint x: 968, endPoint y: 264, distance: 158.1
click at [811, 281] on h6 "Copy prices and availability of items or choices from a branch to another" at bounding box center [784, 273] width 475 height 19
click at [996, 247] on icon "close" at bounding box center [1001, 243] width 21 height 21
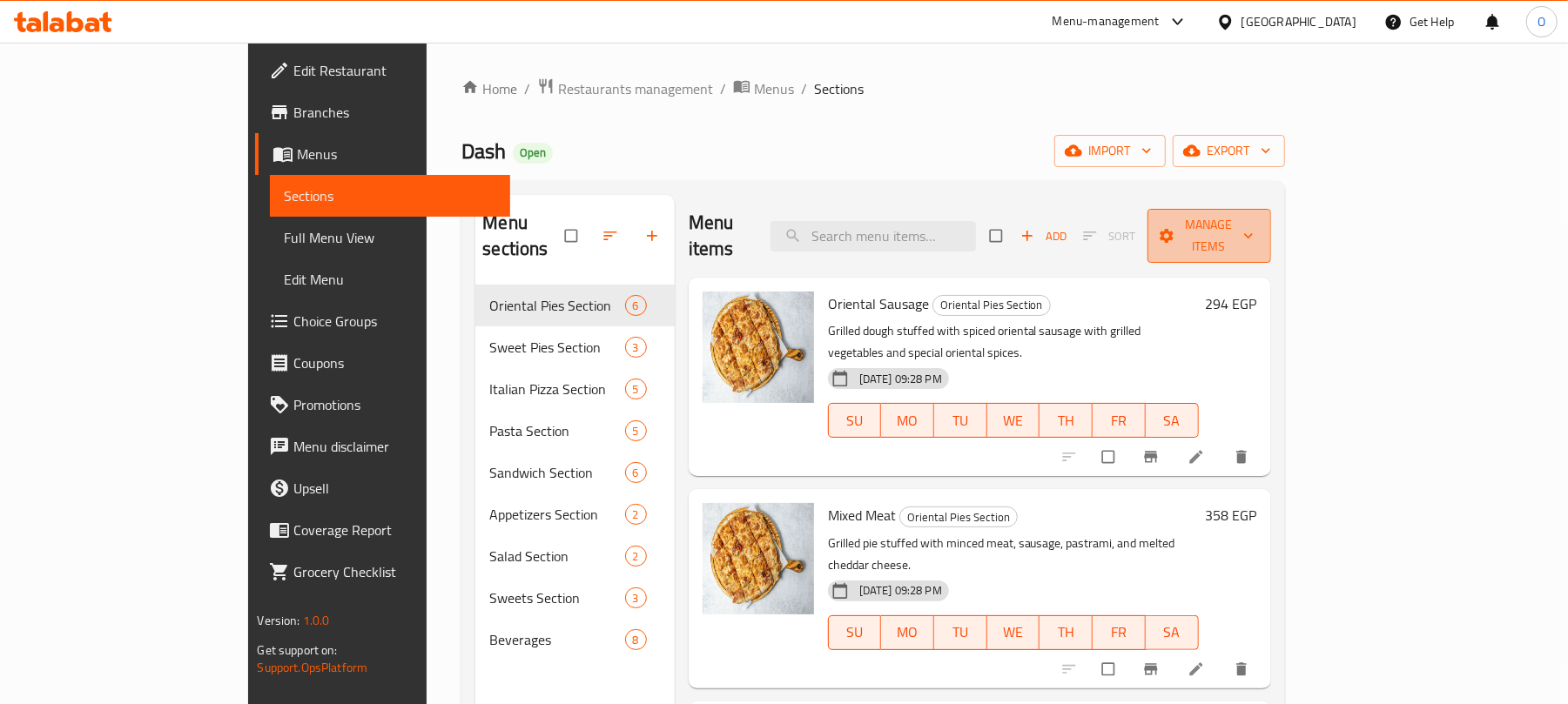
click at [1257, 215] on span "Manage items" at bounding box center [1209, 236] width 96 height 43
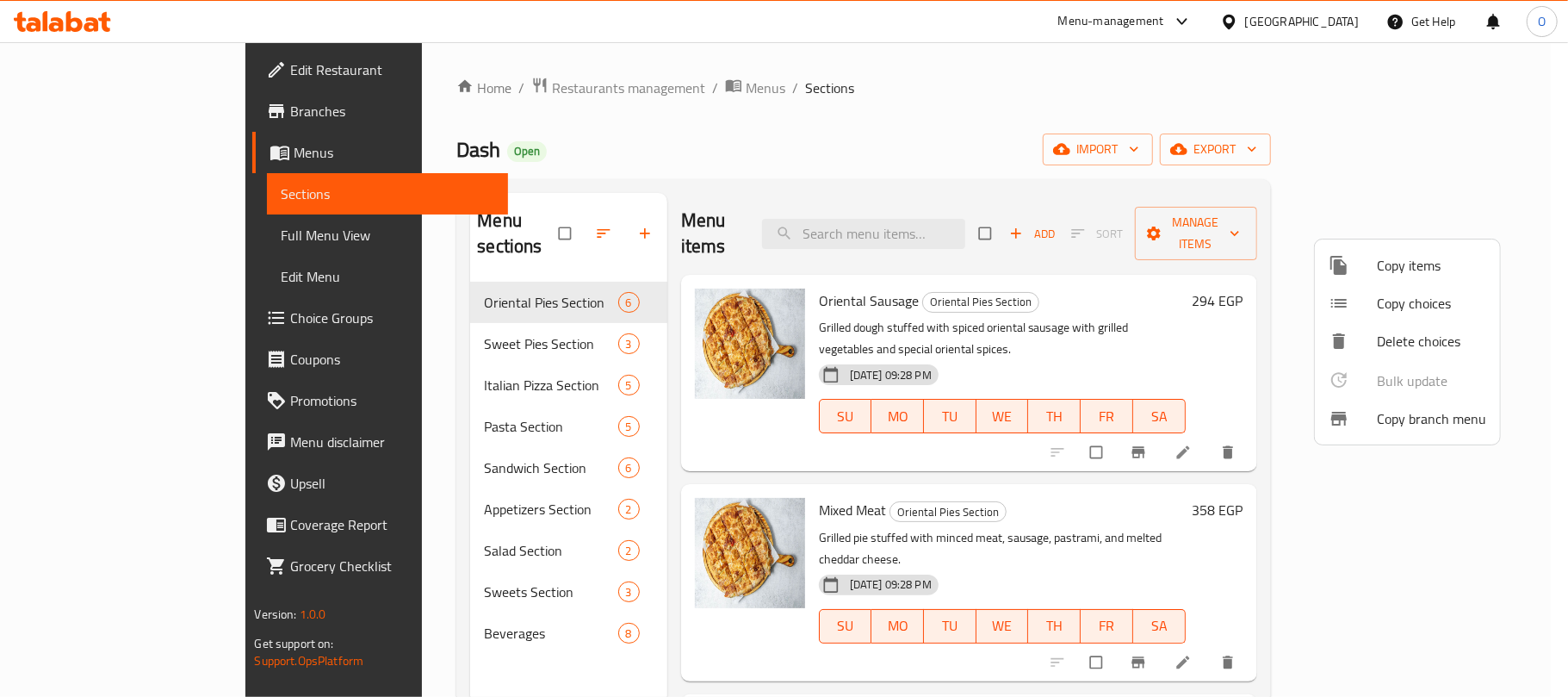
click at [1389, 425] on span "Copy branch menu" at bounding box center [1431, 419] width 109 height 21
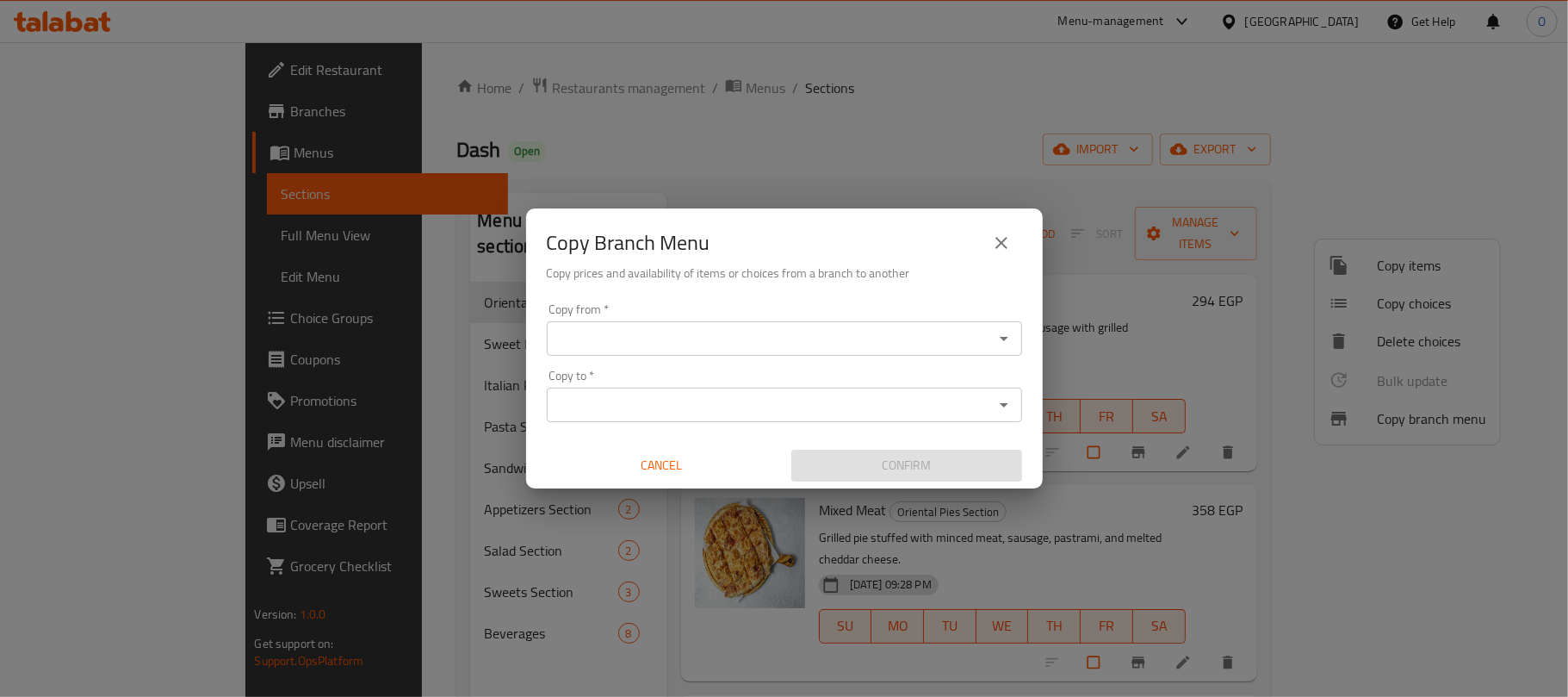
click at [751, 332] on input "Copy from   *" at bounding box center [770, 338] width 437 height 24
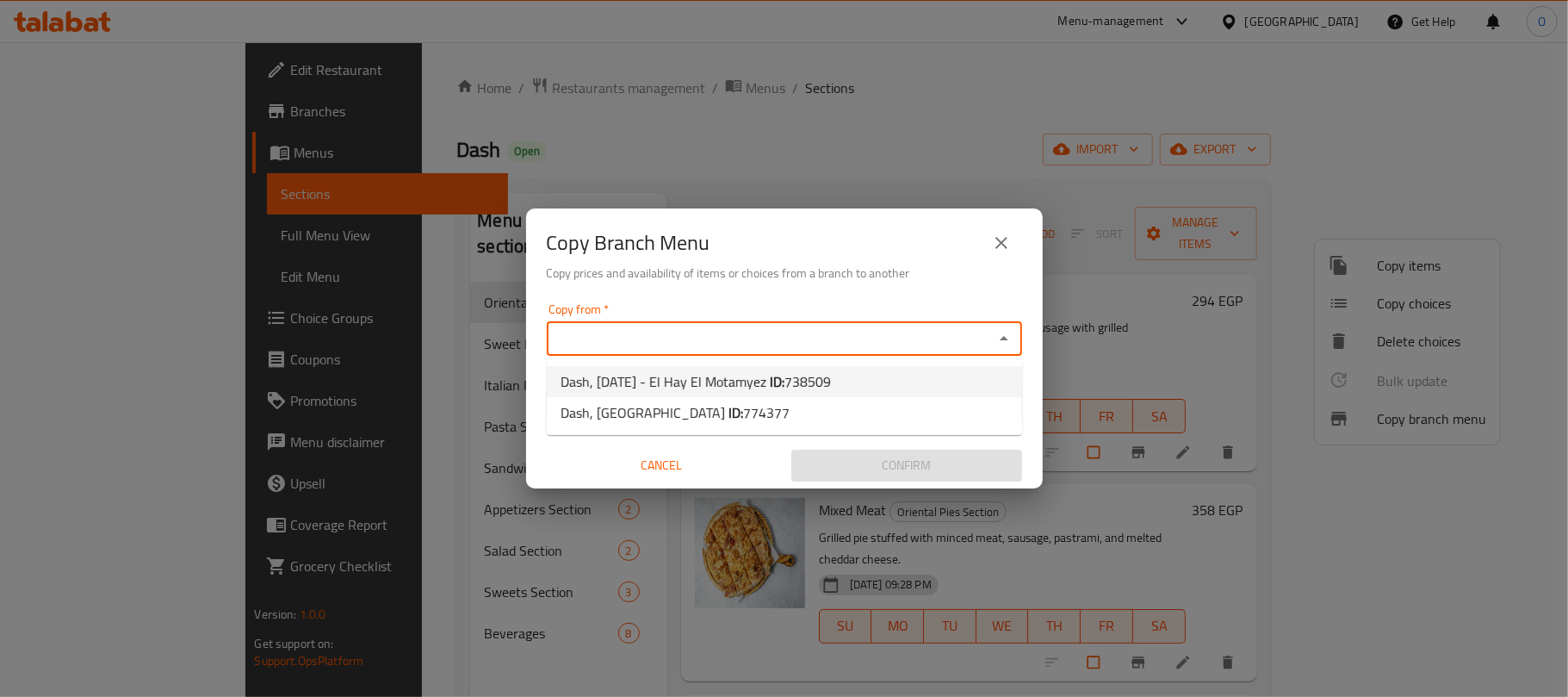
click at [763, 378] on span "Dash, [DATE] - El Hay El Motamyez ID: 738509" at bounding box center [696, 381] width 270 height 21
type input "Dash, [DATE] - El Hay El Motamyez"
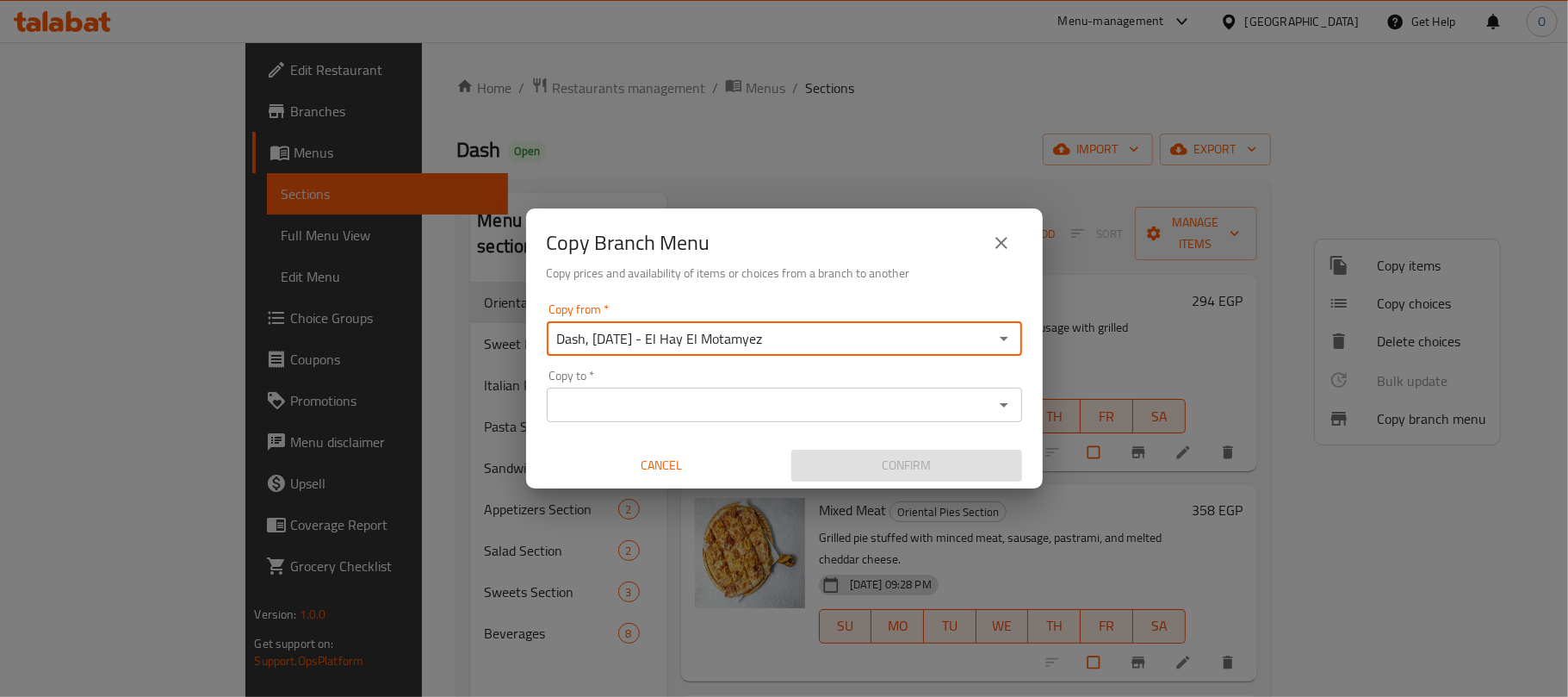
click at [747, 391] on div "Copy to *" at bounding box center [784, 404] width 475 height 34
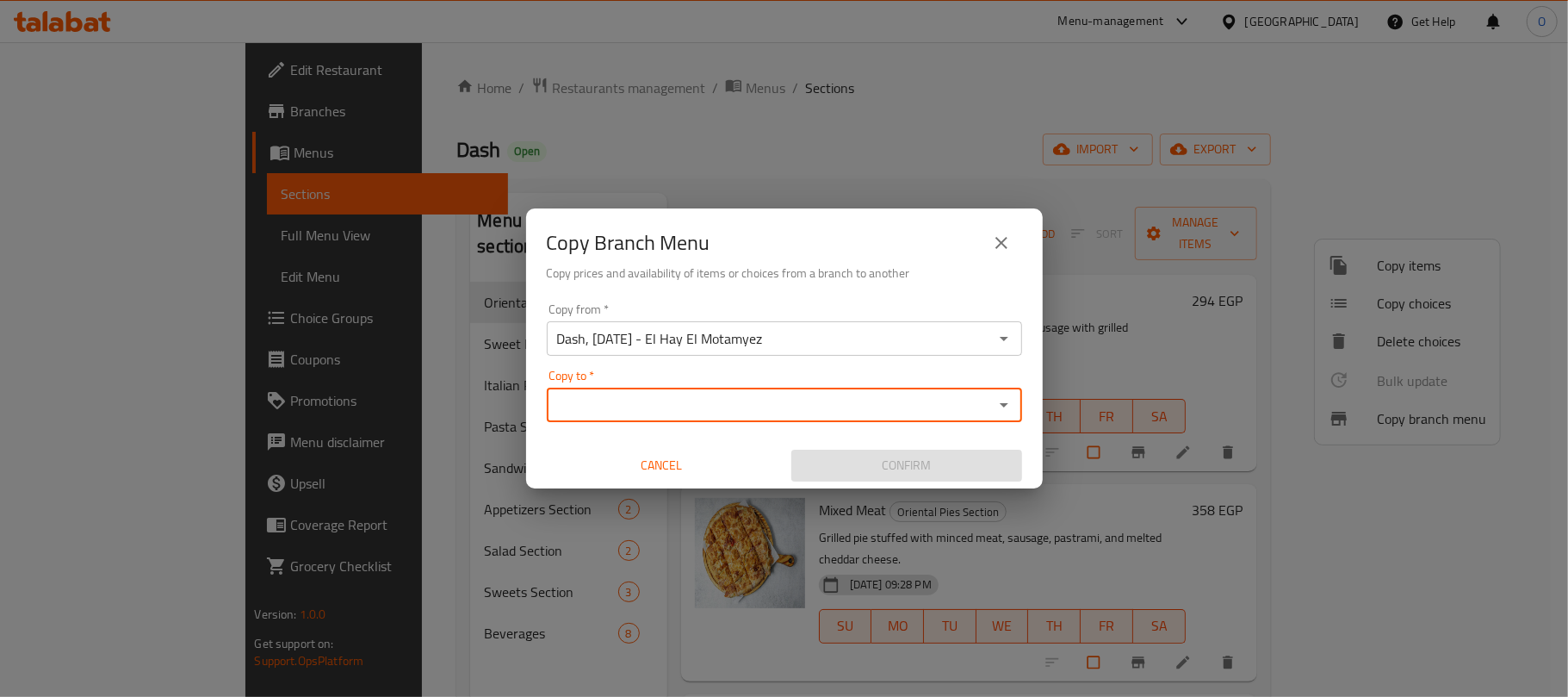
click at [776, 414] on input "Copy to   *" at bounding box center [770, 404] width 437 height 24
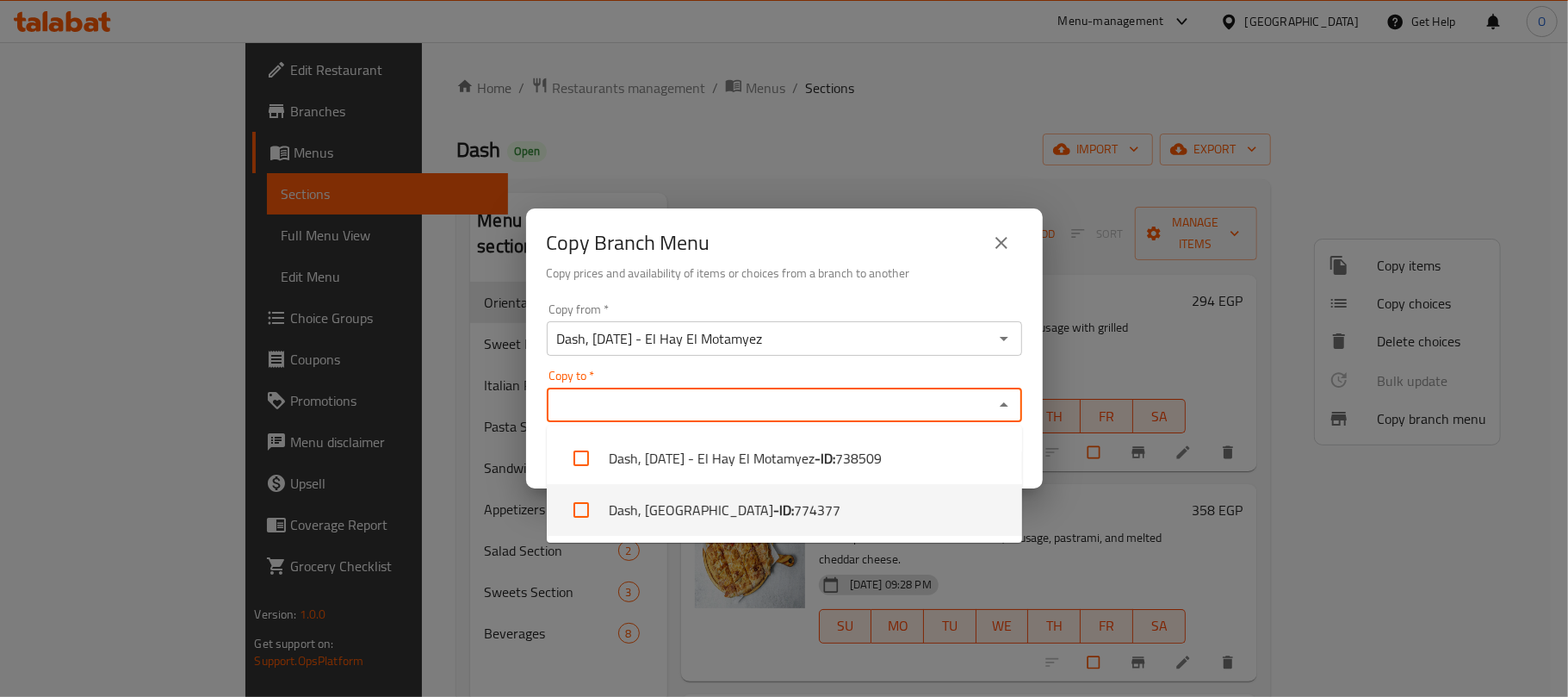
click at [765, 512] on li "Dash, [GEOGRAPHIC_DATA] compound - ID: 774377" at bounding box center [784, 510] width 475 height 52
checkbox input "true"
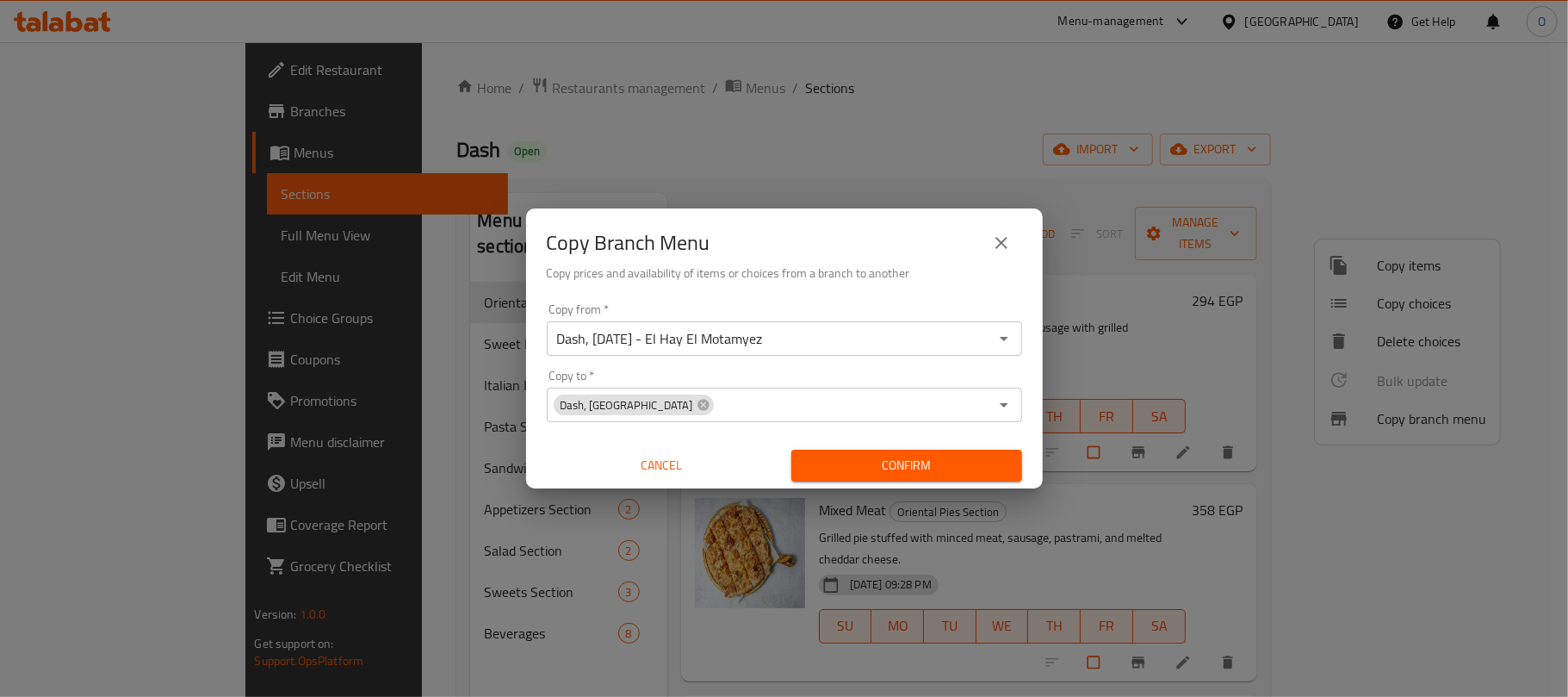
click at [788, 269] on h6 "Copy prices and availability of items or choices from a branch to another" at bounding box center [784, 273] width 475 height 19
click at [869, 458] on span "Confirm" at bounding box center [907, 466] width 204 height 22
